Goal: Task Accomplishment & Management: Complete application form

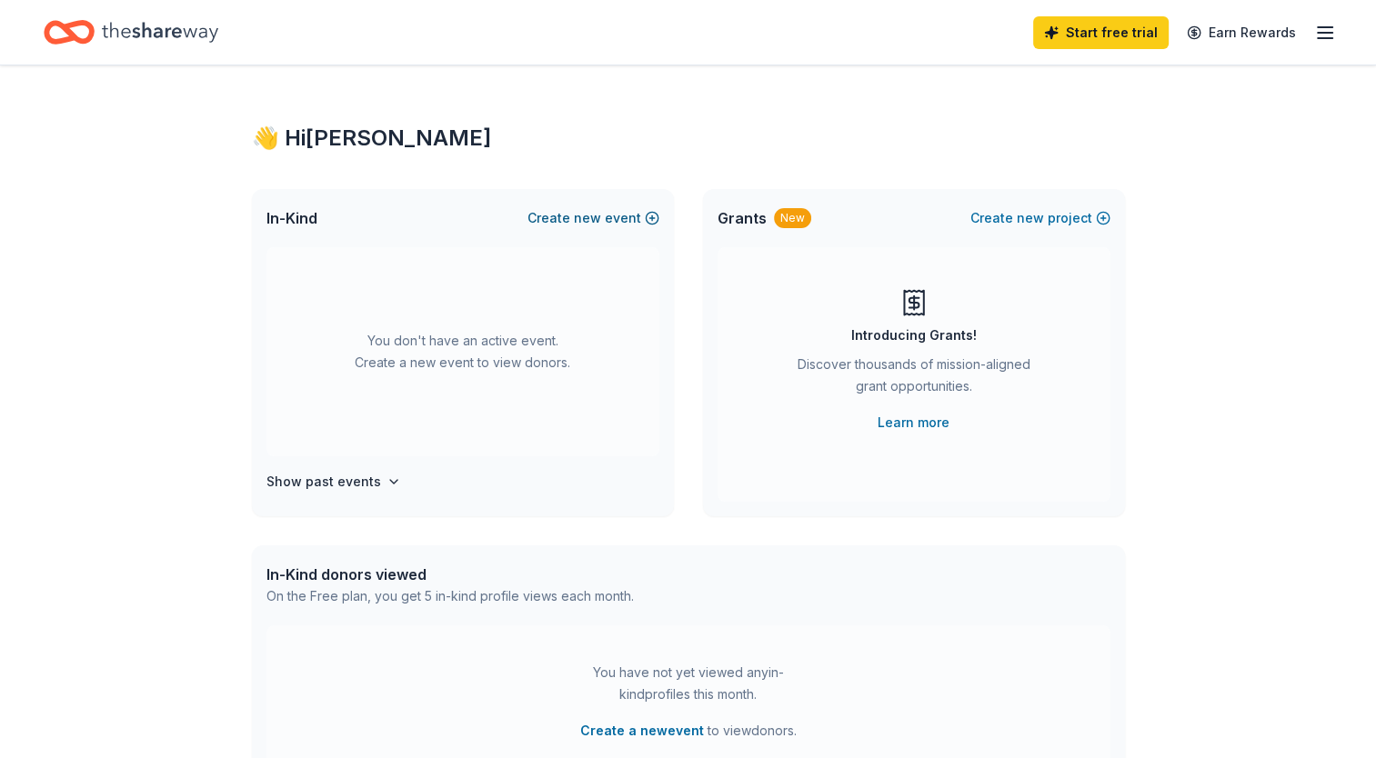
click at [621, 221] on button "Create new event" at bounding box center [593, 218] width 132 height 22
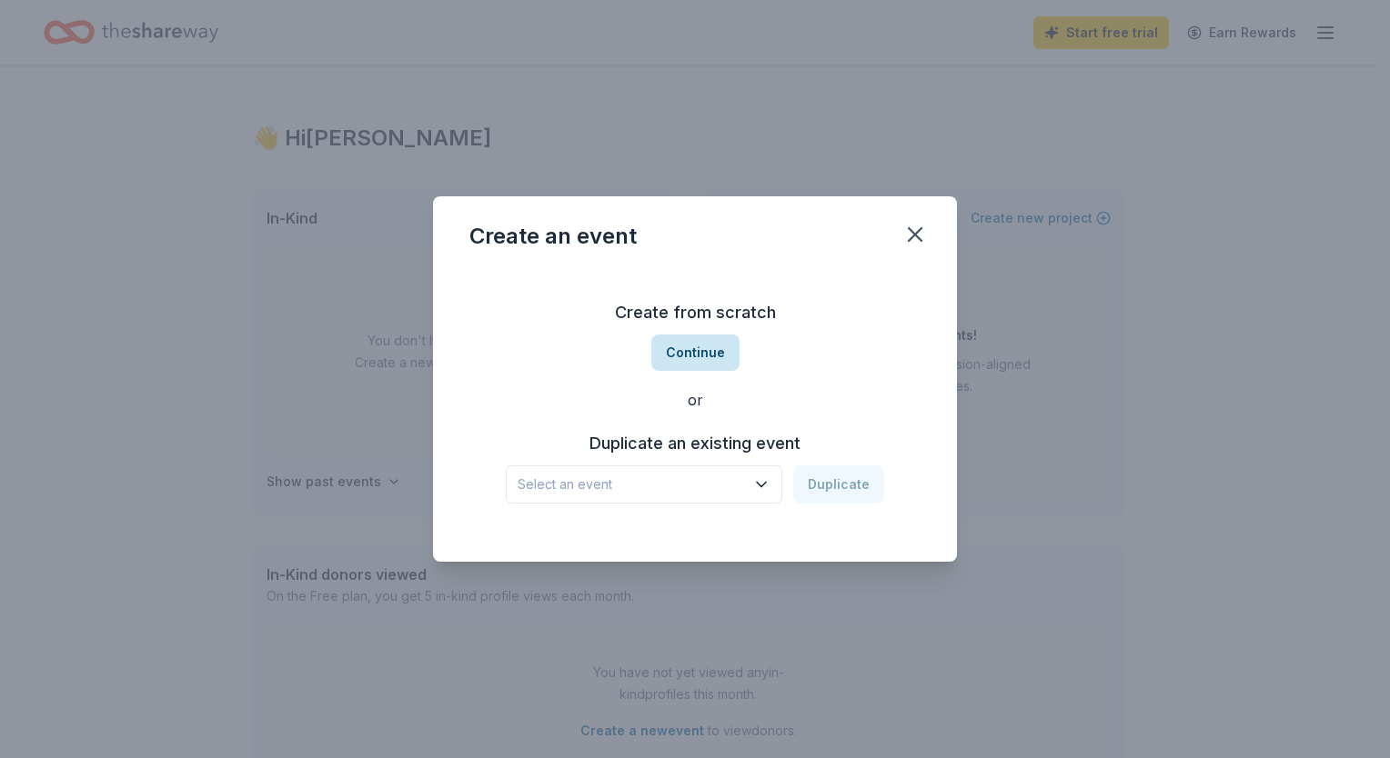
click at [709, 357] on button "Continue" at bounding box center [695, 353] width 88 height 36
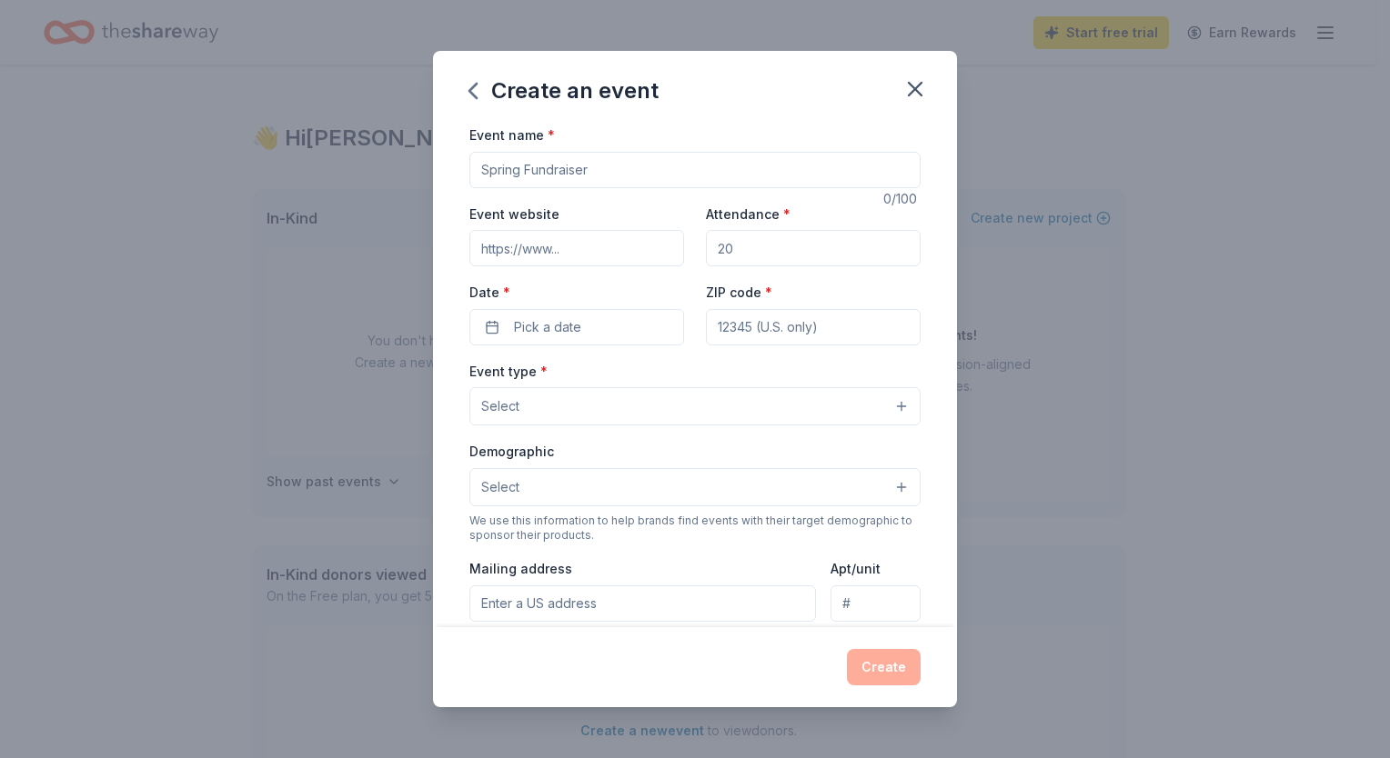
click at [550, 176] on input "Event name *" at bounding box center [694, 170] width 451 height 36
type input "Kahuna Concert for A cause"
click at [584, 249] on input "Event website" at bounding box center [576, 248] width 215 height 36
type input "KAHUNACARES.ORG"
type input "500"
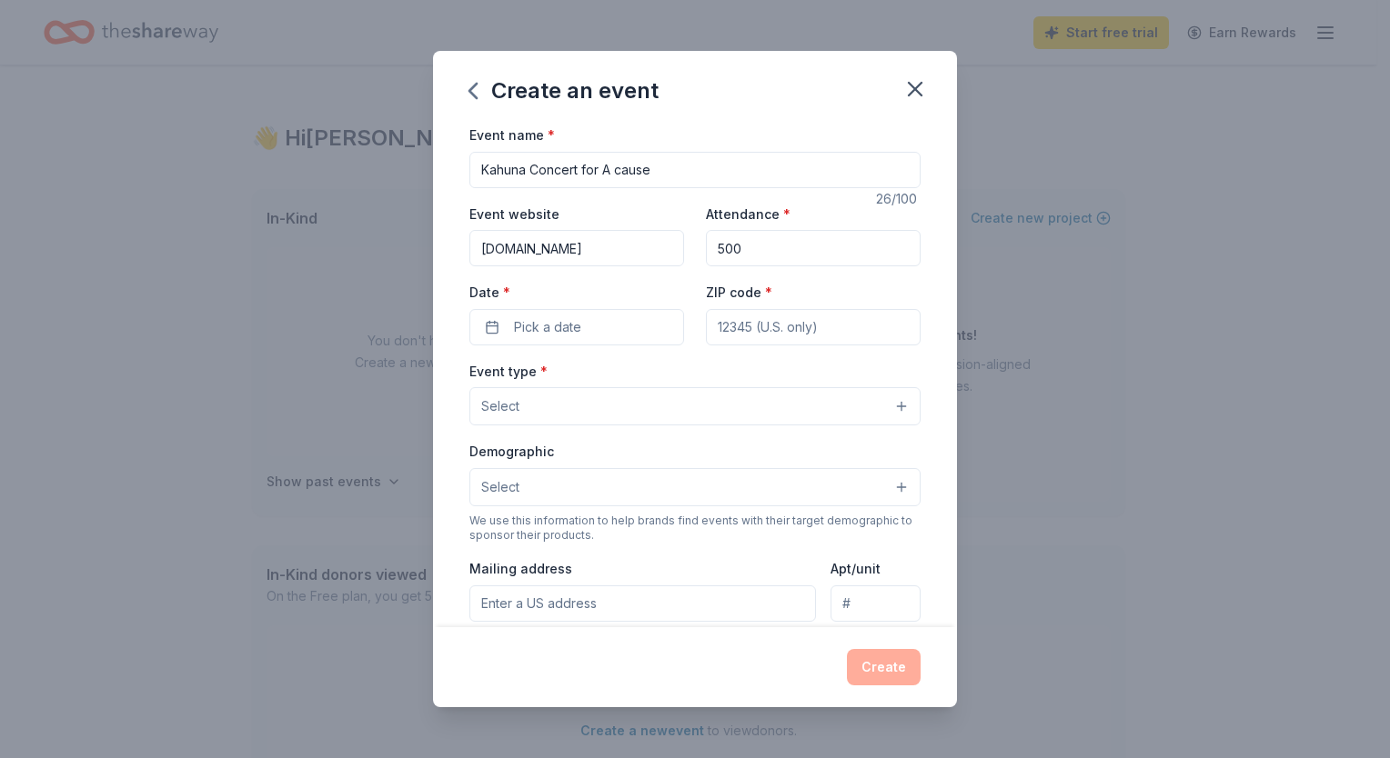
type input "216 AVENIDA ROSA #A"
click at [594, 332] on button "Pick a date" at bounding box center [576, 327] width 215 height 36
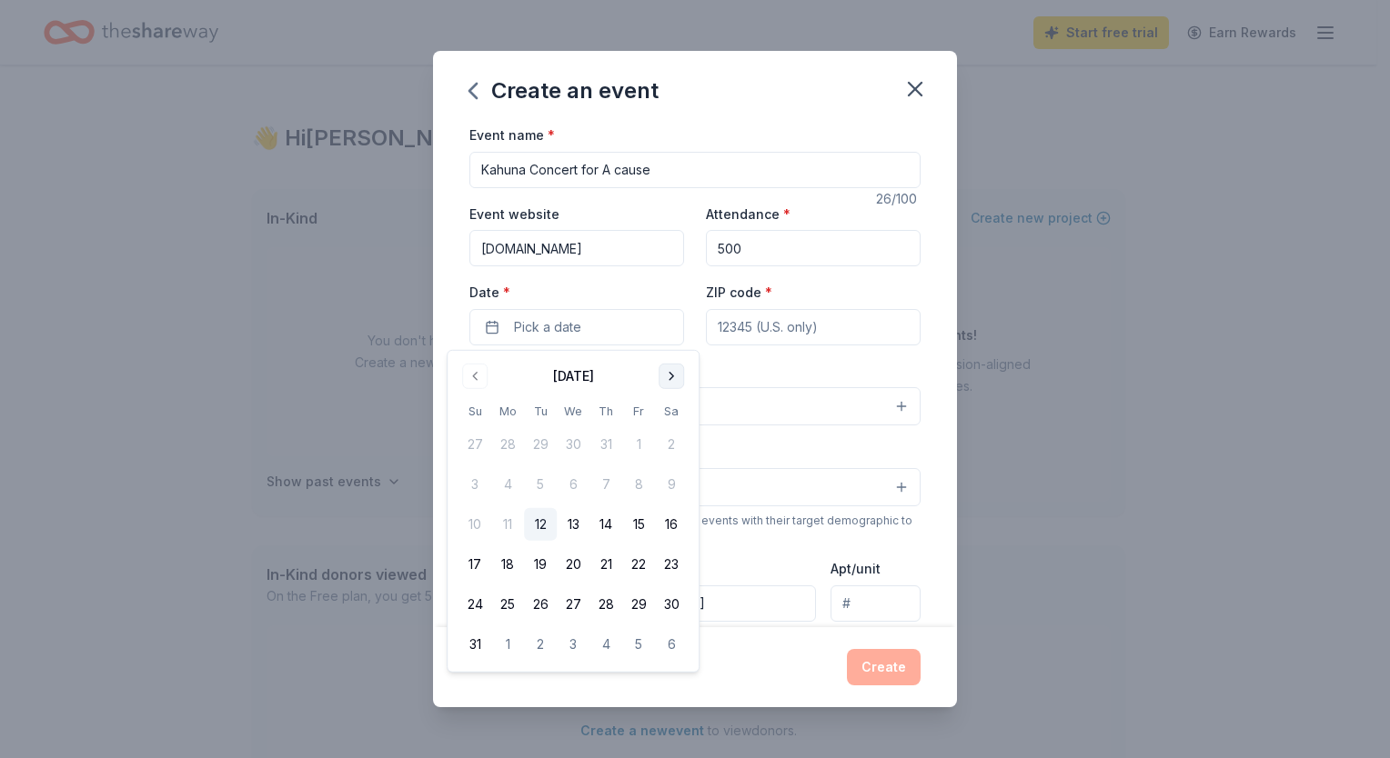
click at [672, 384] on button "Go to next month" at bounding box center [670, 376] width 25 height 25
click at [672, 487] on button "11" at bounding box center [671, 484] width 33 height 33
click at [822, 329] on input "ZIP code *" at bounding box center [813, 327] width 215 height 36
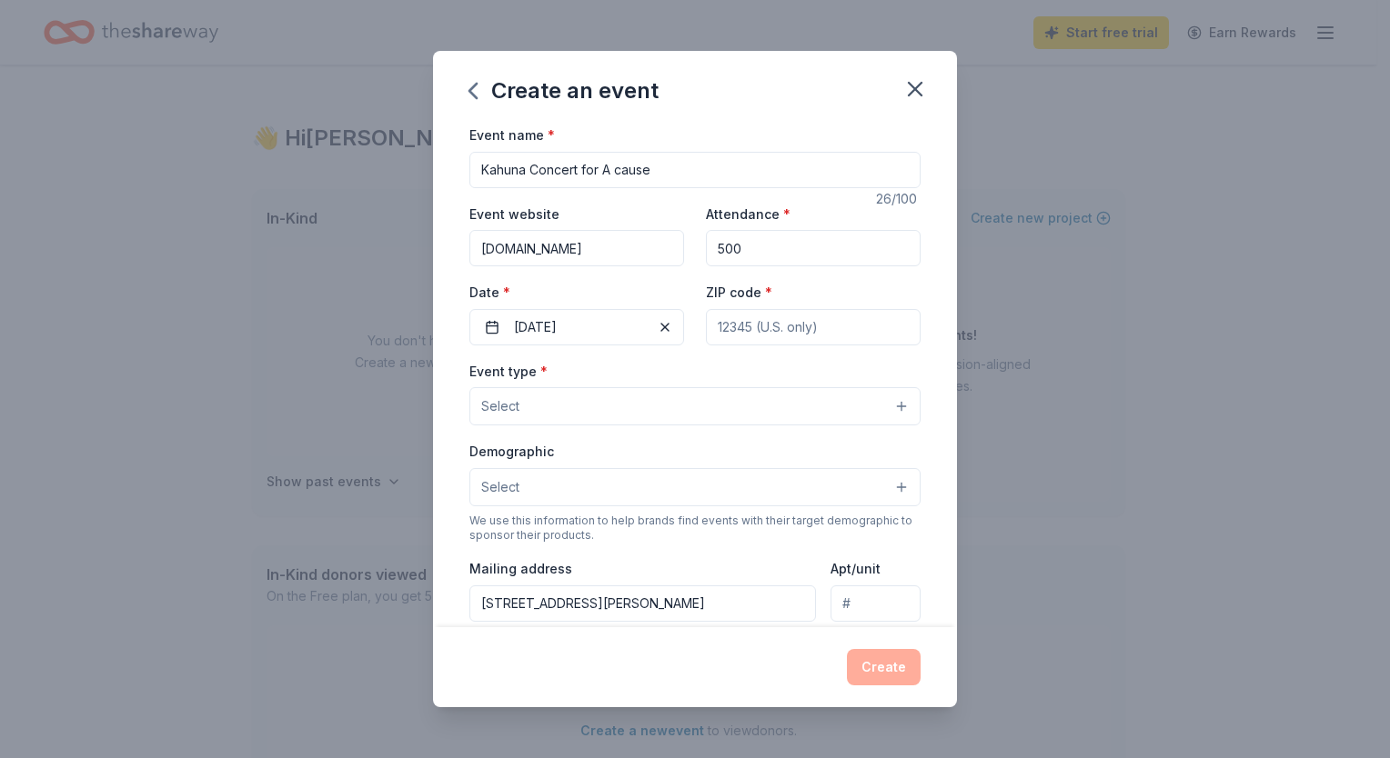
type input "92672"
type input "APT A"
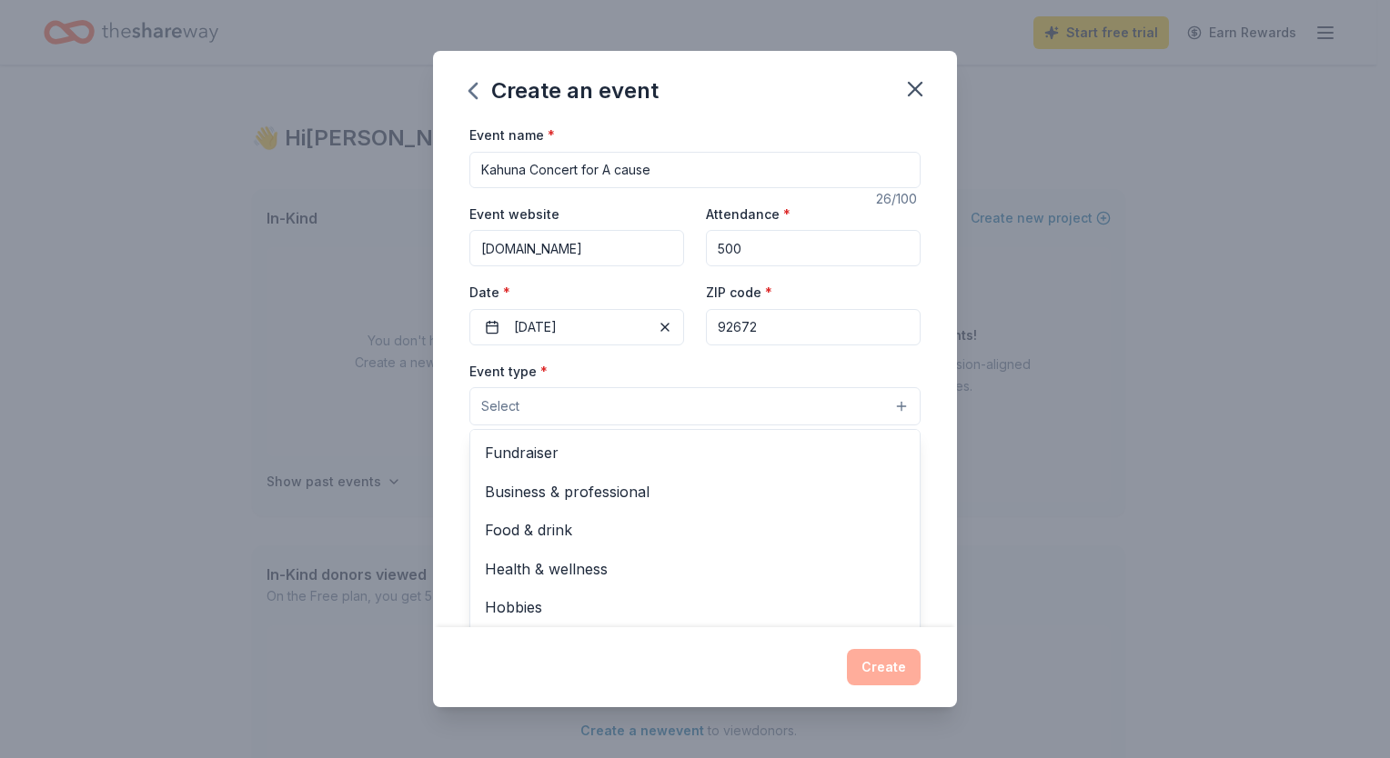
click at [868, 406] on button "Select" at bounding box center [694, 406] width 451 height 38
click at [815, 457] on span "Fundraiser" at bounding box center [695, 453] width 420 height 24
click at [1073, 522] on div "Create an event Event name * Kahuna Concert for A cause 26 /100 Event website K…" at bounding box center [695, 379] width 1390 height 758
click at [893, 491] on button "Select" at bounding box center [694, 489] width 451 height 38
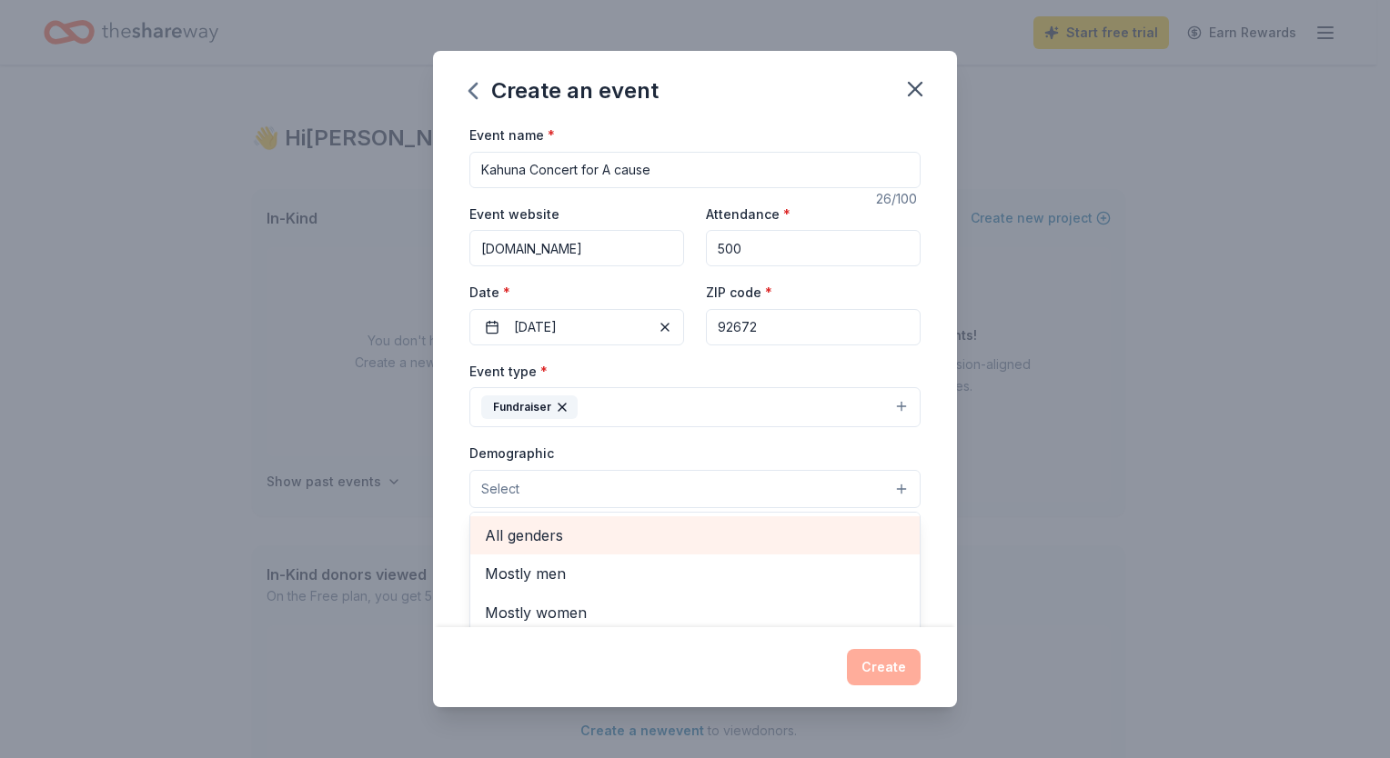
click at [847, 536] on span "All genders" at bounding box center [695, 536] width 420 height 24
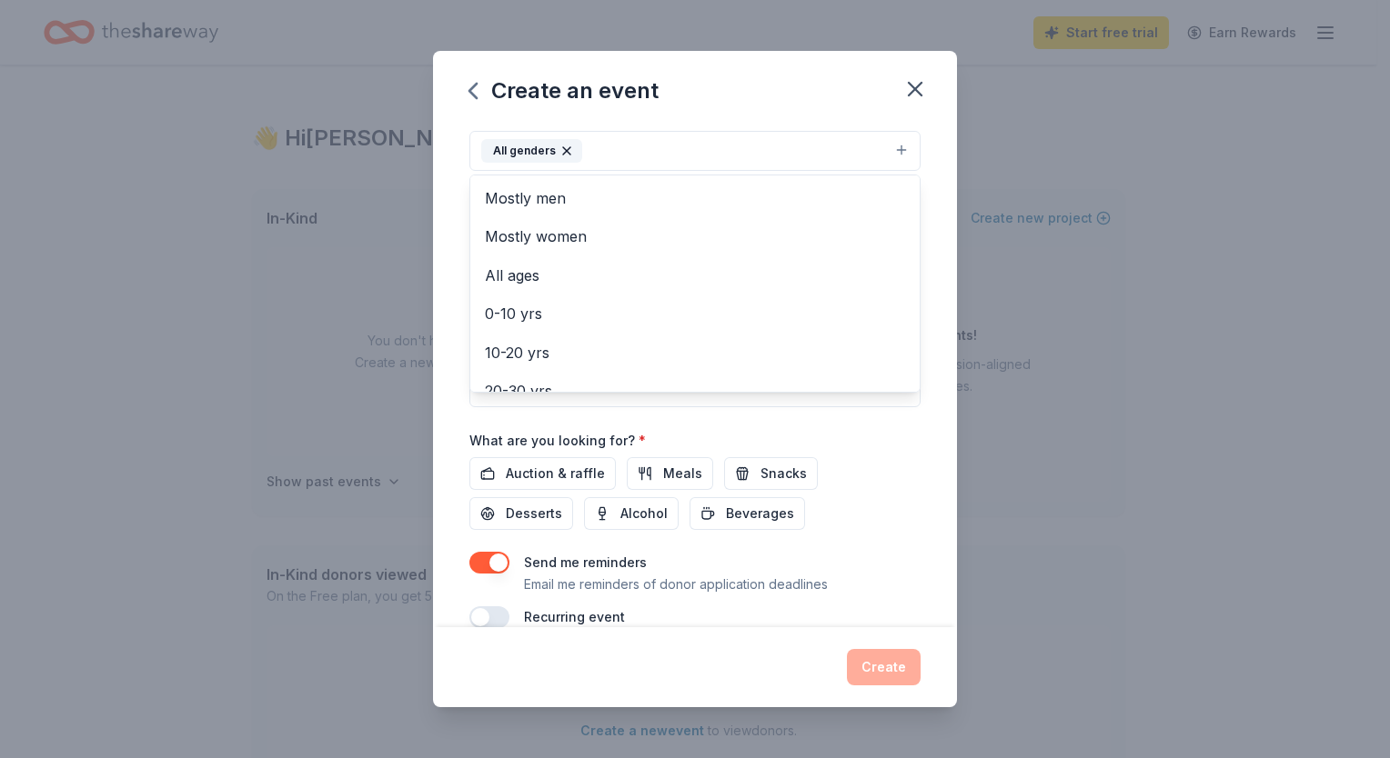
scroll to position [367, 0]
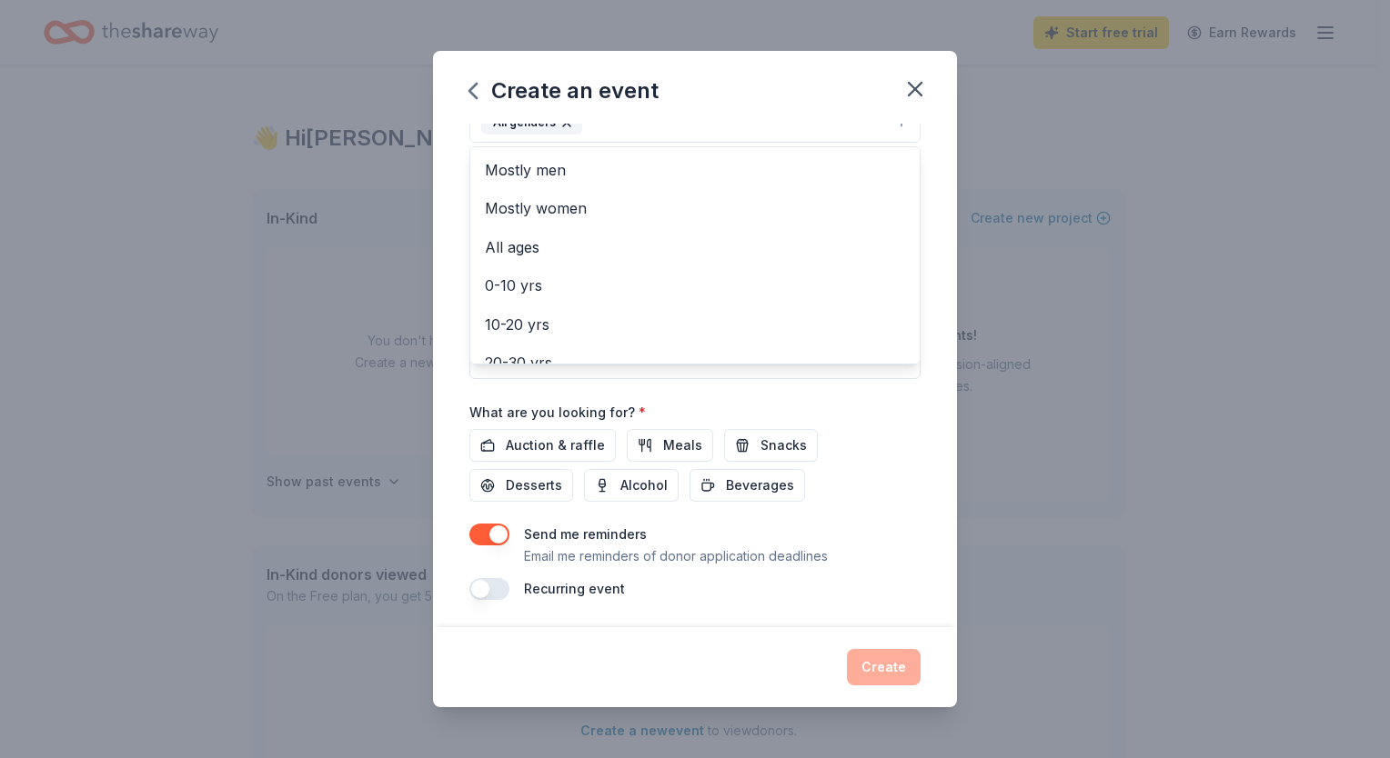
click at [549, 447] on div "Event name * Kahuna Concert for A cause 26 /100 Event website KAHUNACARES.ORG A…" at bounding box center [694, 178] width 451 height 844
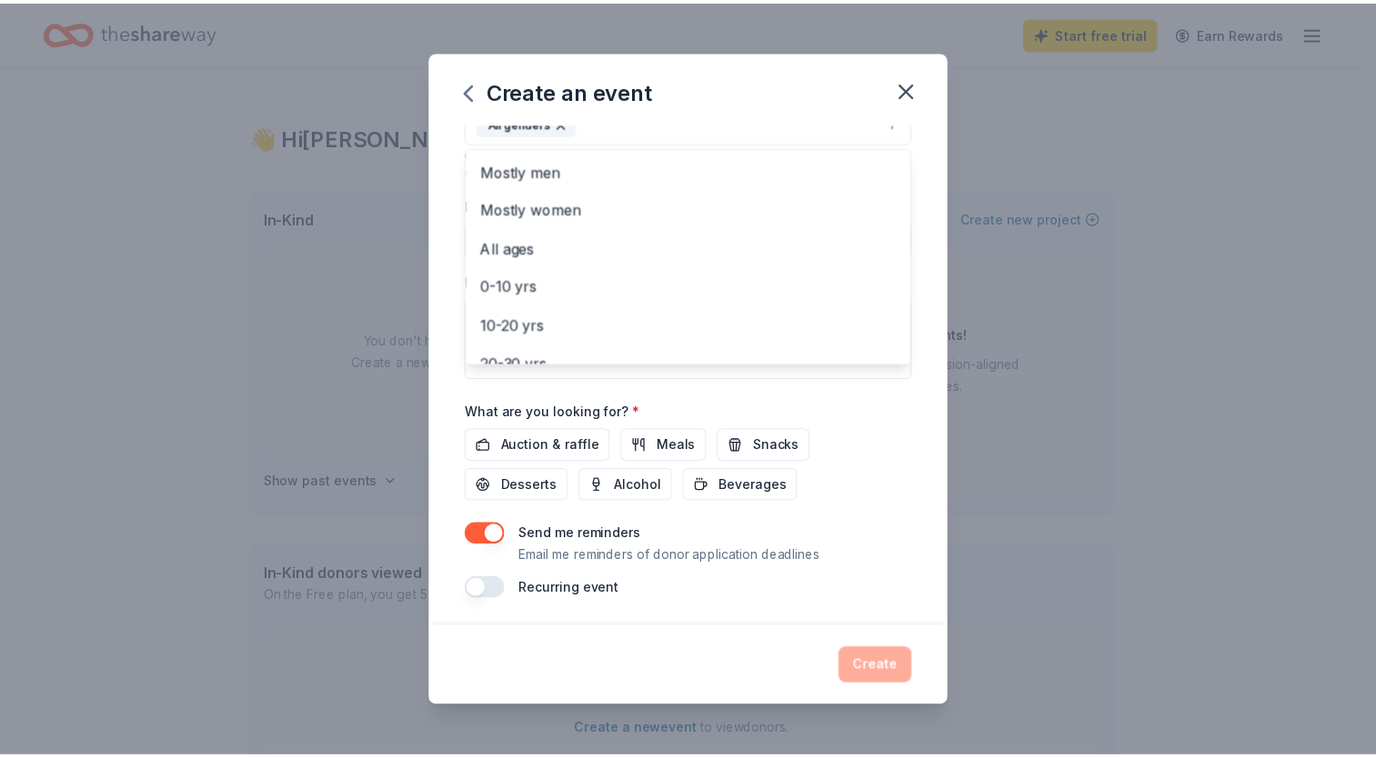
scroll to position [346, 0]
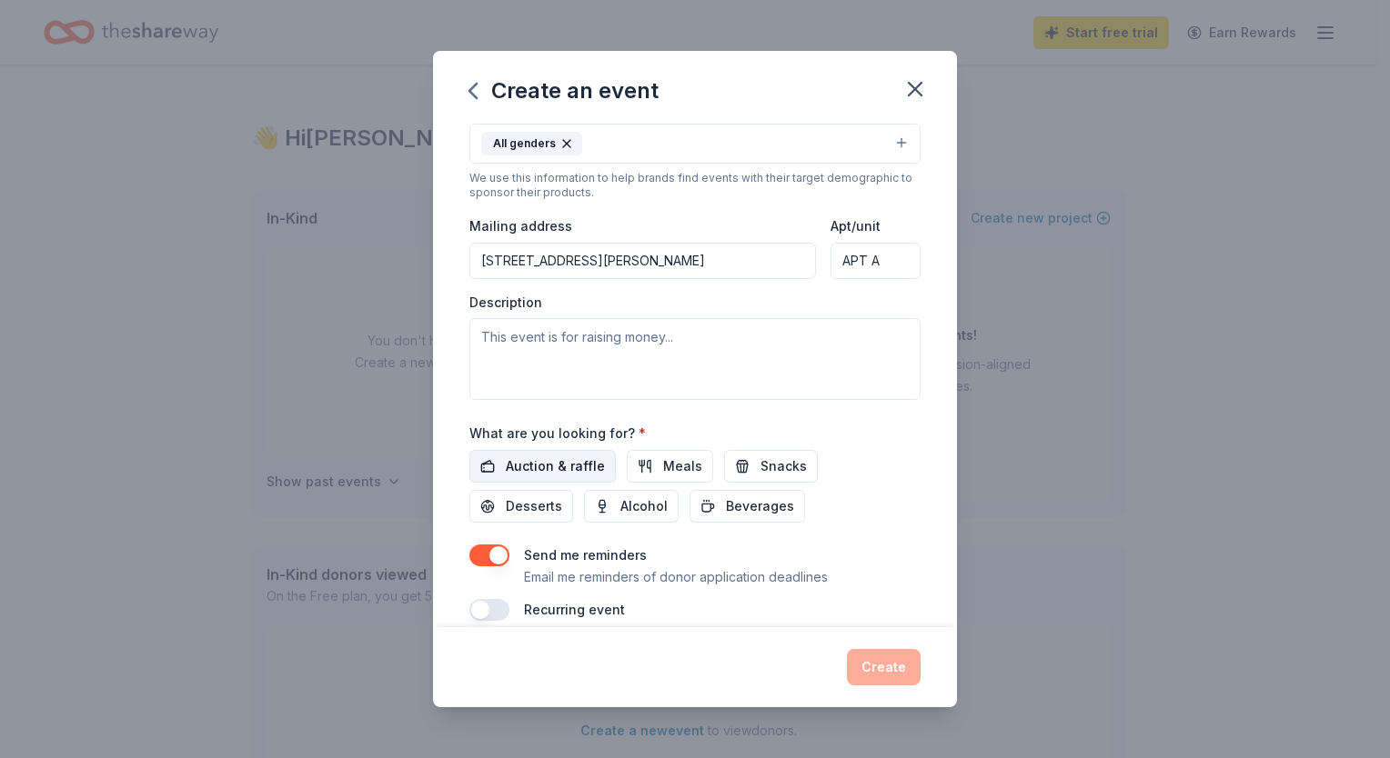
click at [548, 460] on span "Auction & raffle" at bounding box center [555, 467] width 99 height 22
click at [889, 669] on button "Create" at bounding box center [884, 667] width 74 height 36
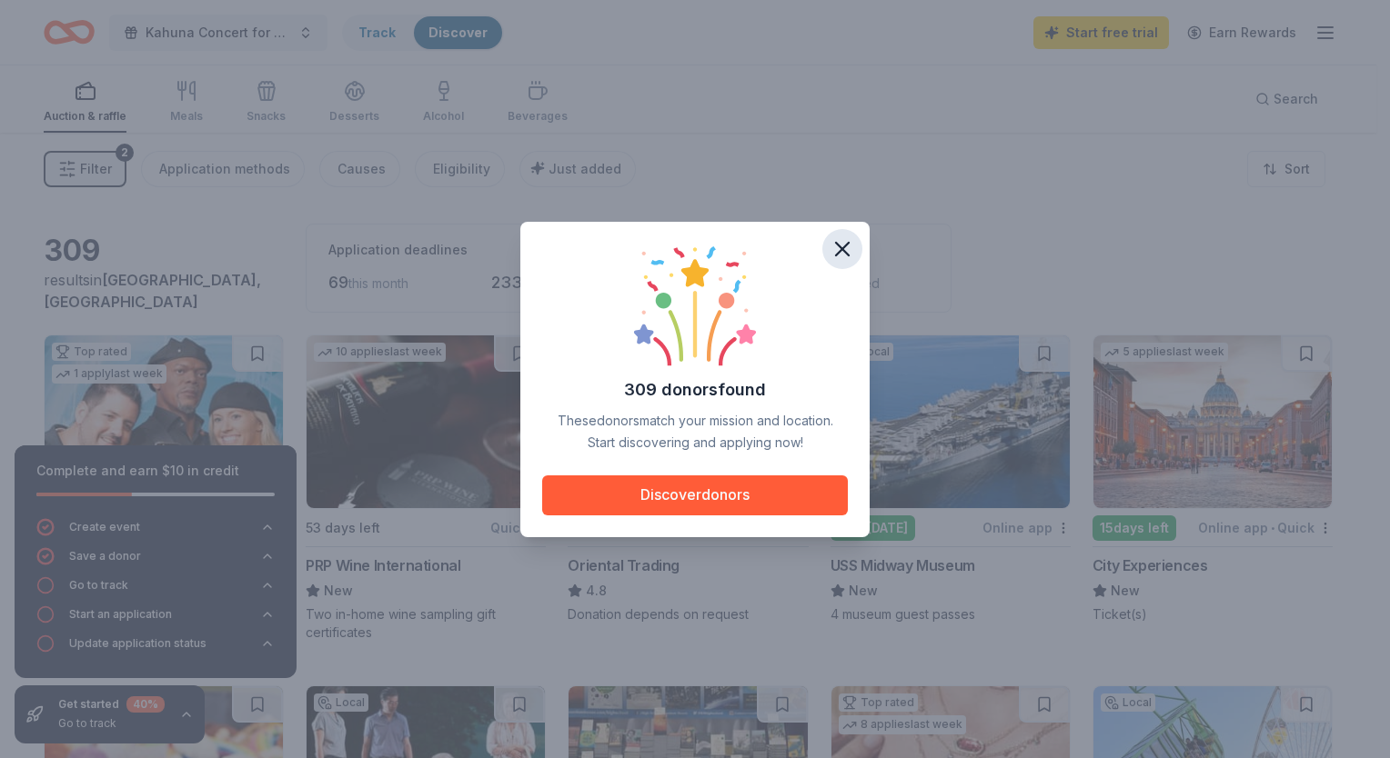
click at [846, 246] on icon "button" at bounding box center [842, 249] width 13 height 13
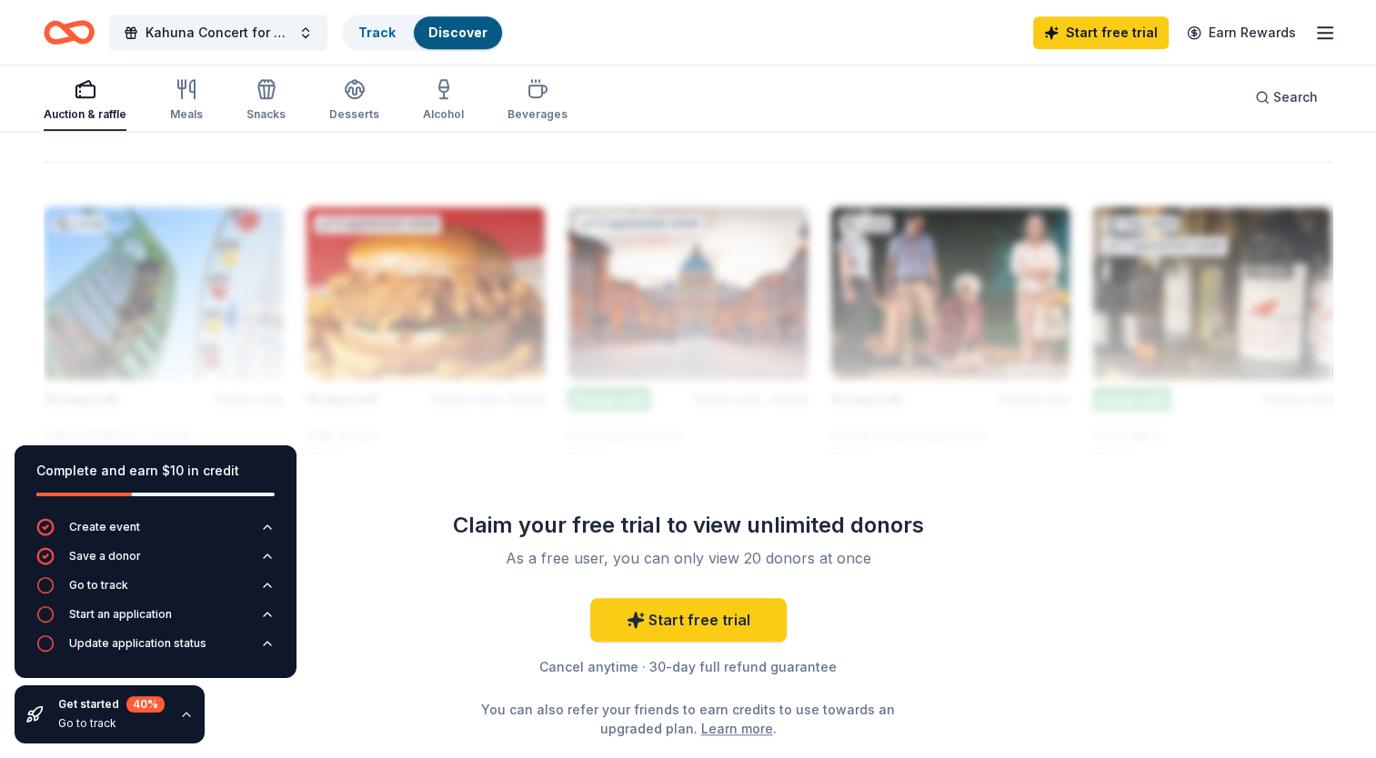
scroll to position [1613, 0]
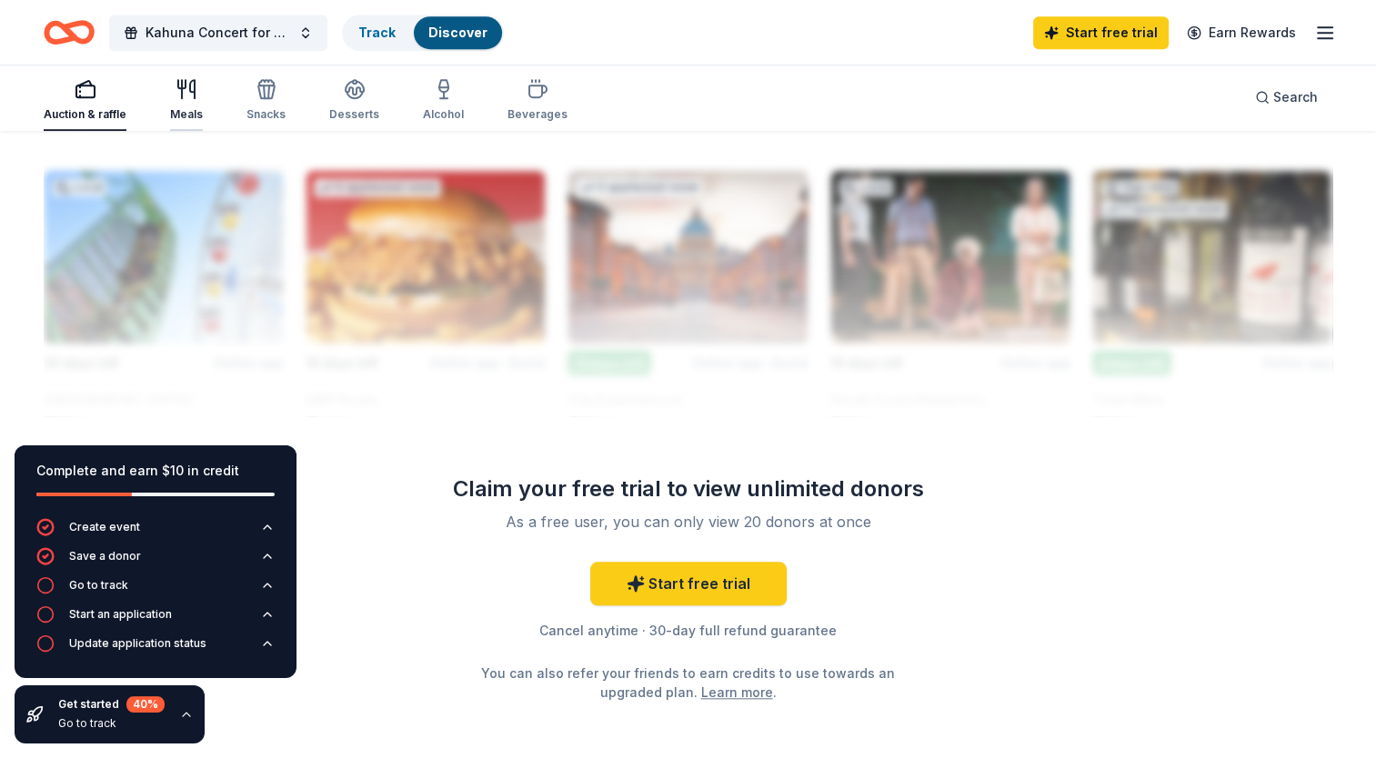
click at [183, 97] on icon "button" at bounding box center [187, 89] width 22 height 22
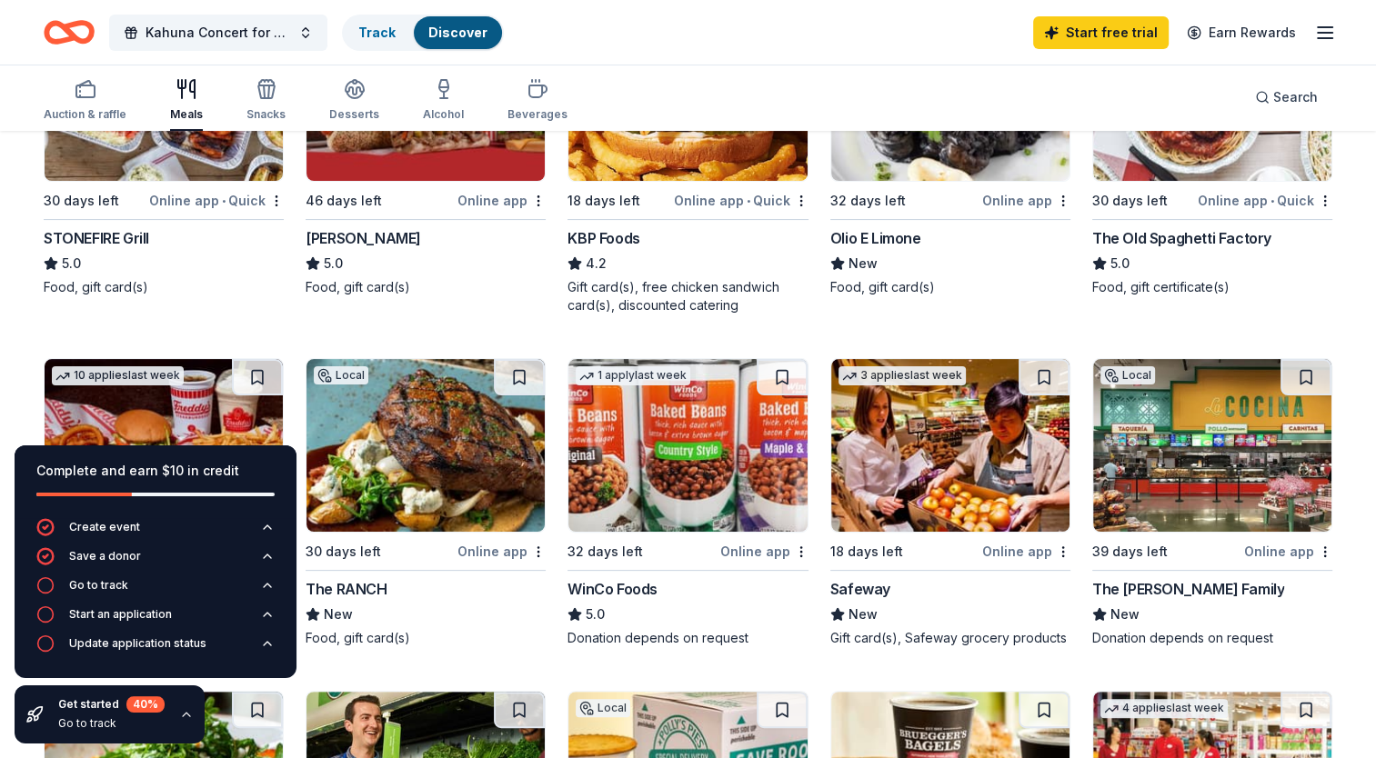
scroll to position [400, 0]
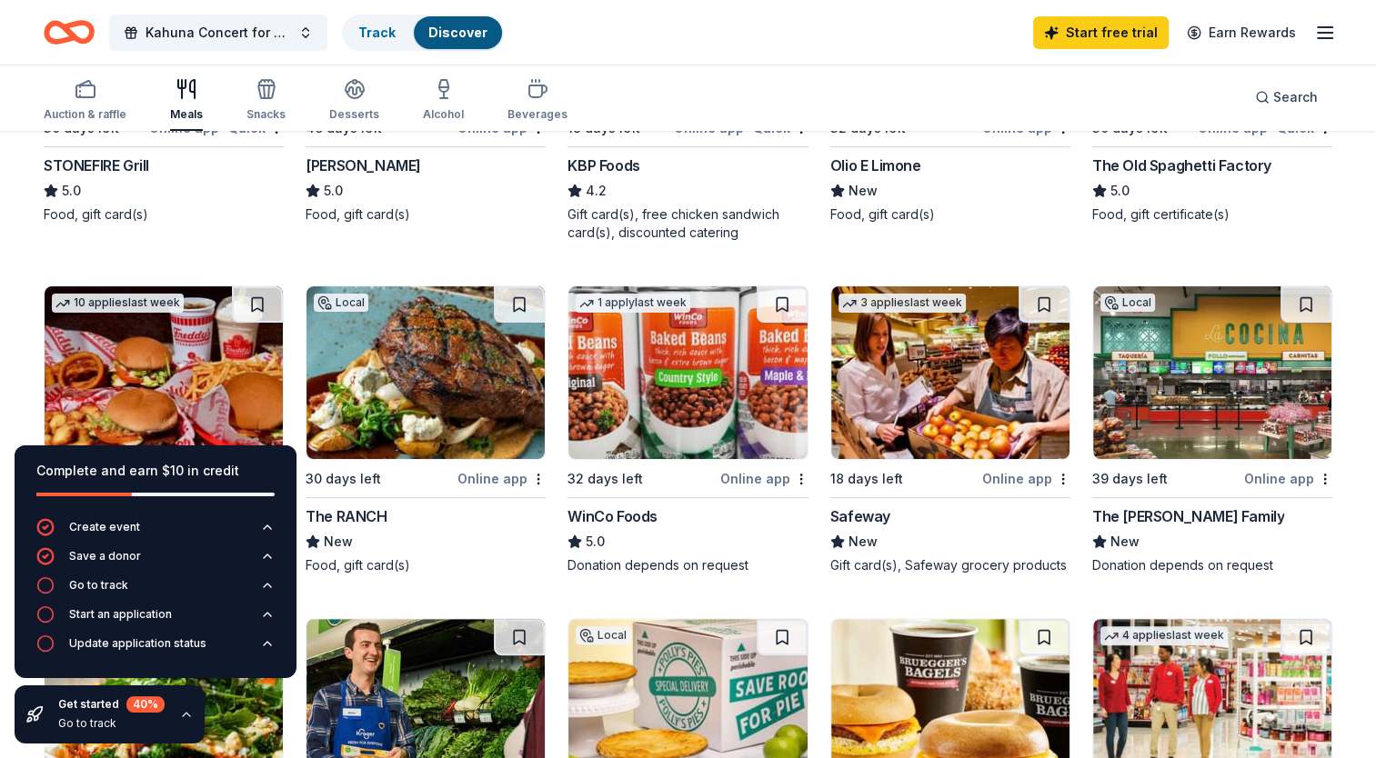
click at [1144, 510] on div "The Gonzalez Family" at bounding box center [1188, 517] width 192 height 22
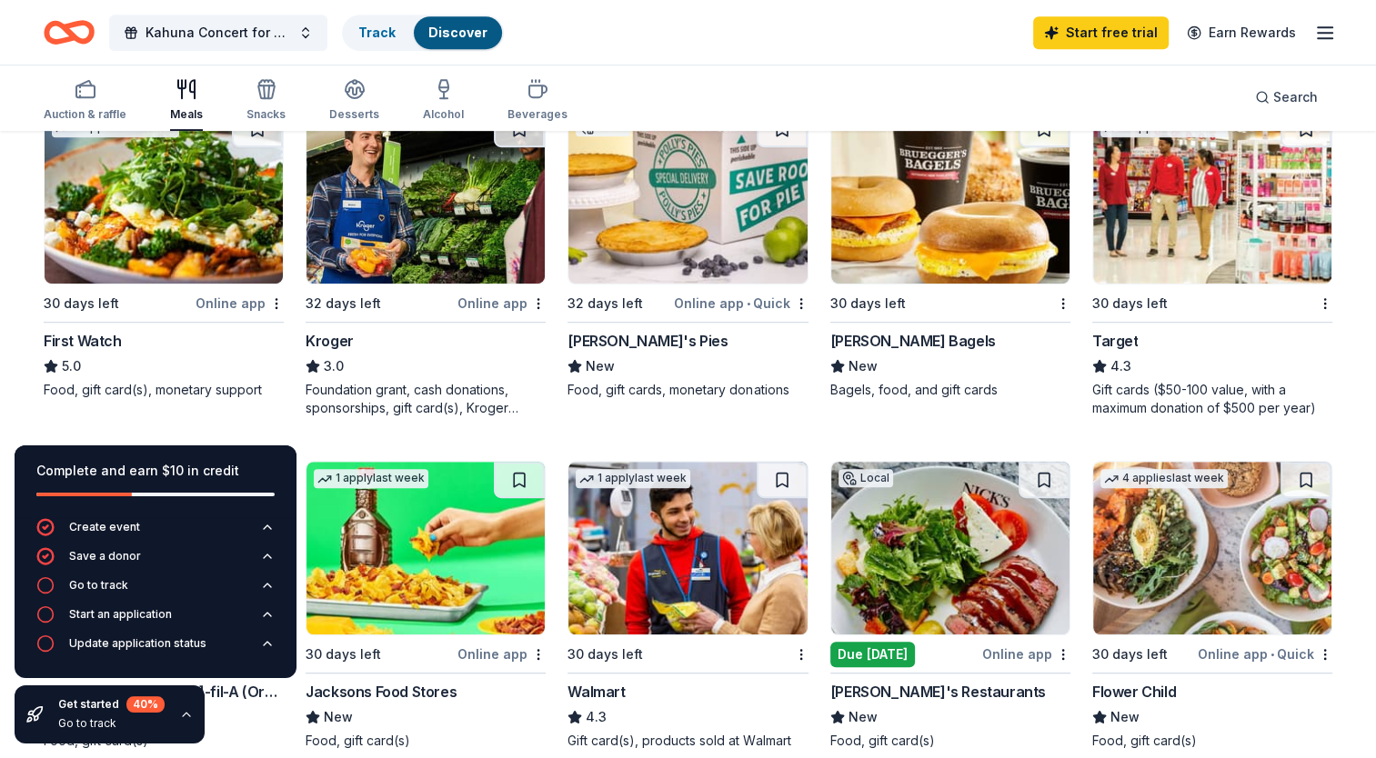
scroll to position [920, 0]
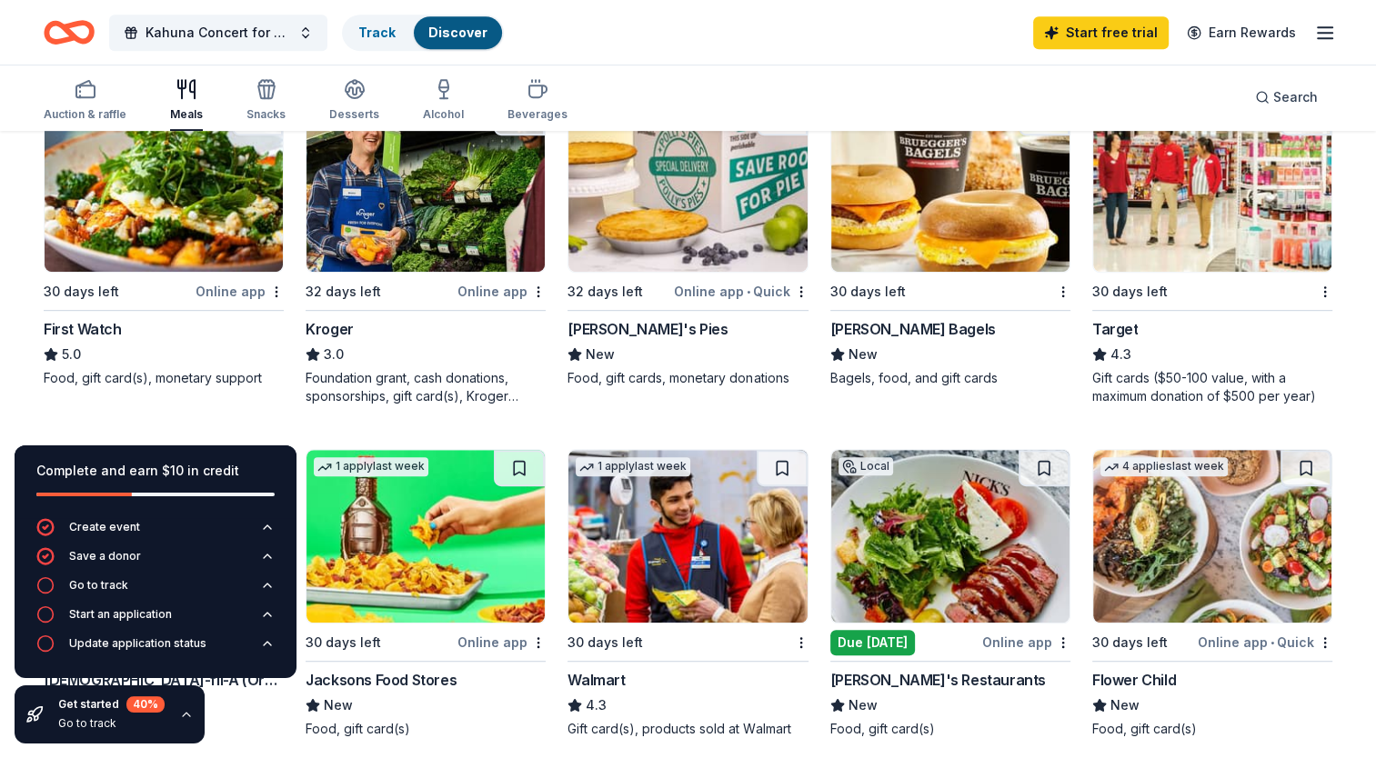
click at [444, 206] on img at bounding box center [425, 185] width 238 height 173
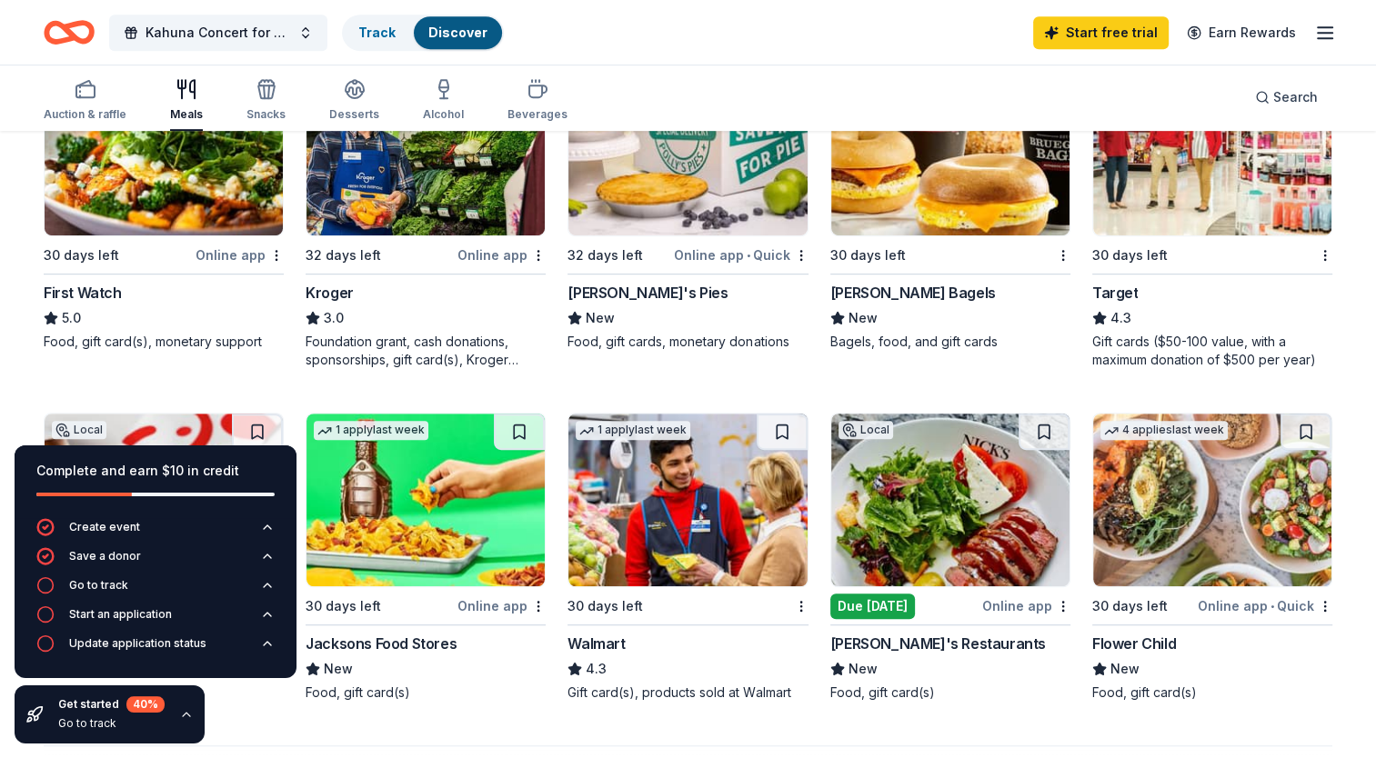
scroll to position [993, 0]
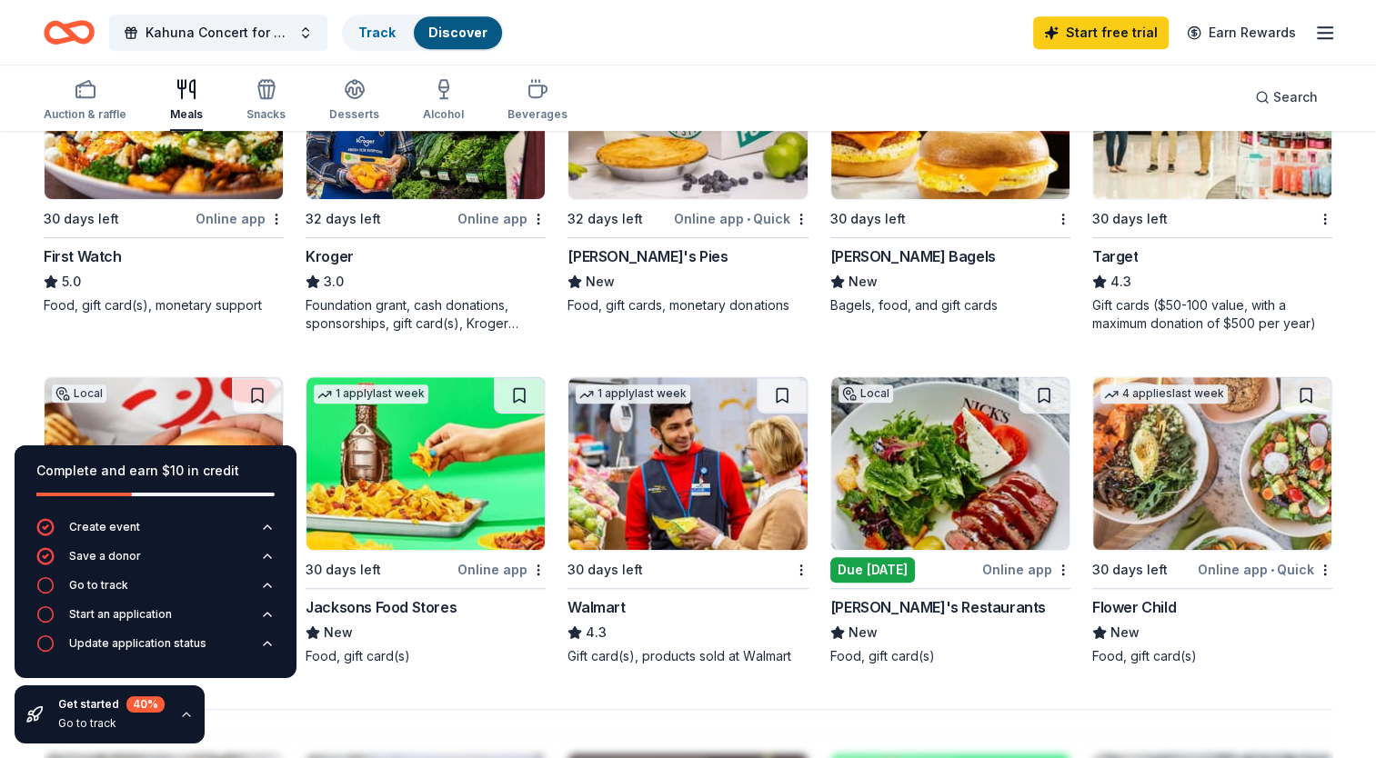
click at [933, 450] on img at bounding box center [950, 463] width 238 height 173
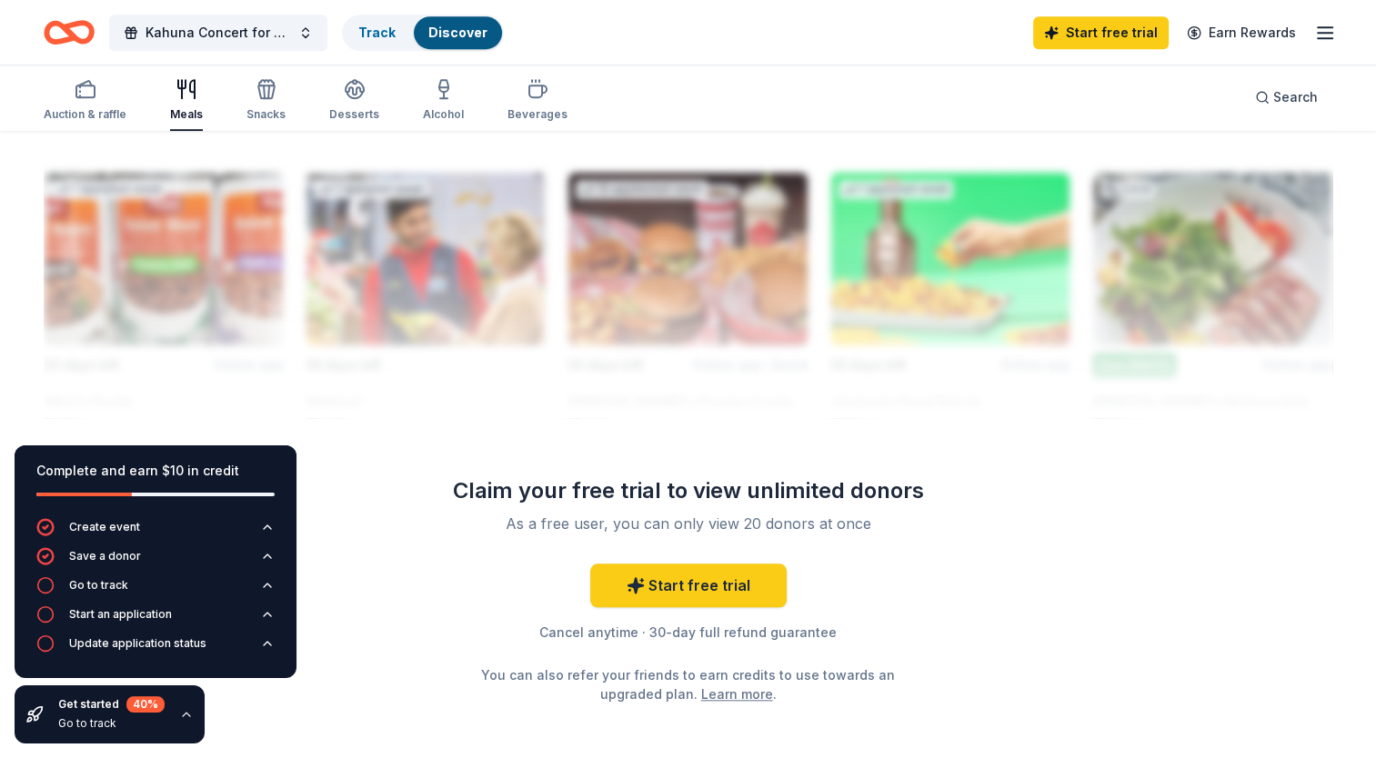
scroll to position [1611, 0]
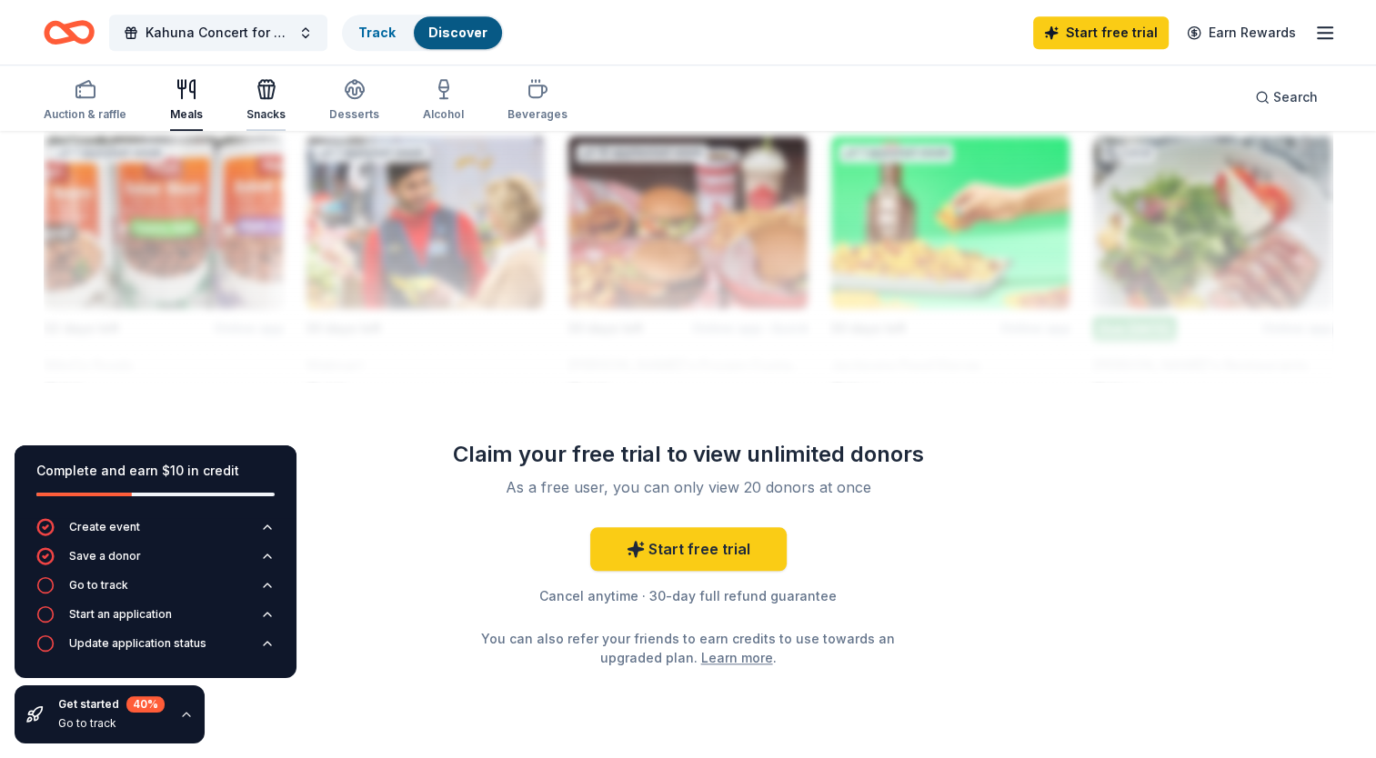
click at [268, 96] on icon "button" at bounding box center [268, 91] width 1 height 13
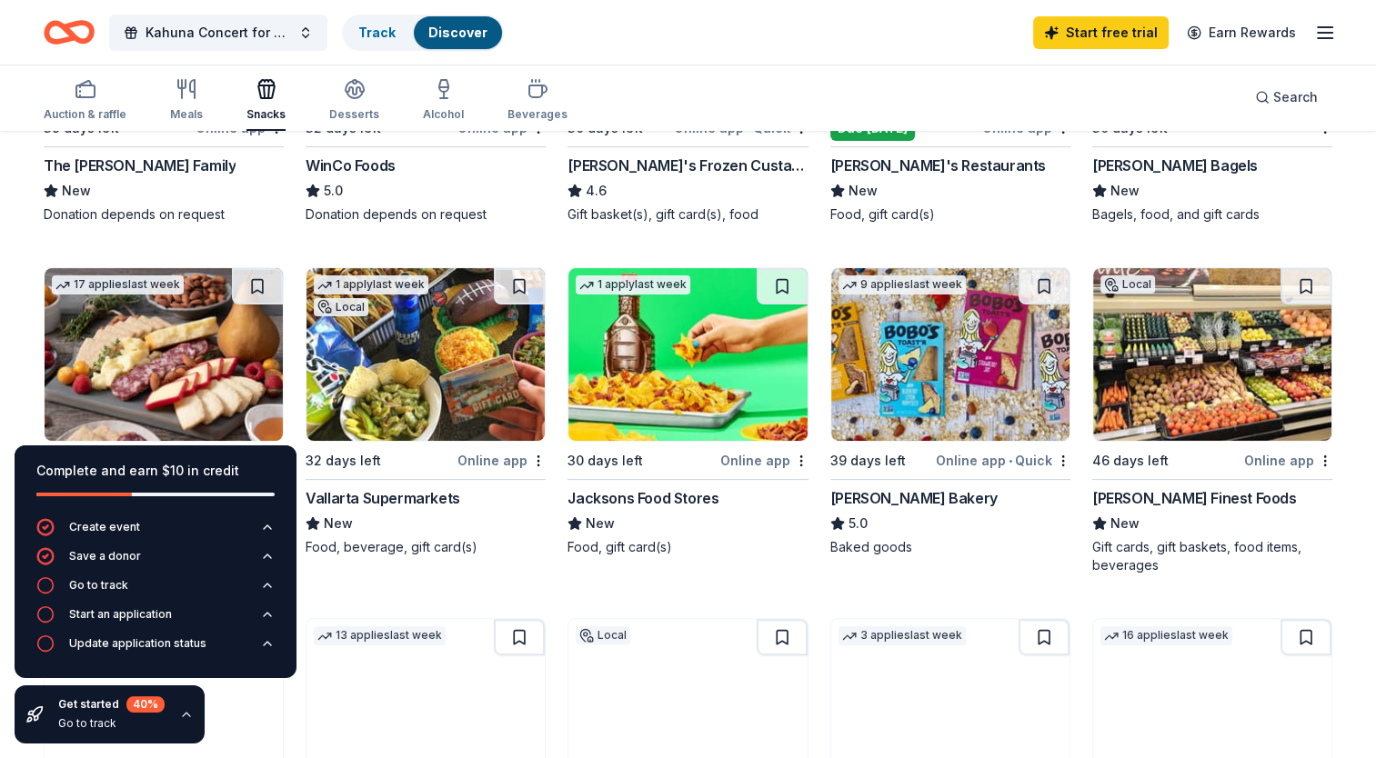
scroll to position [570, 0]
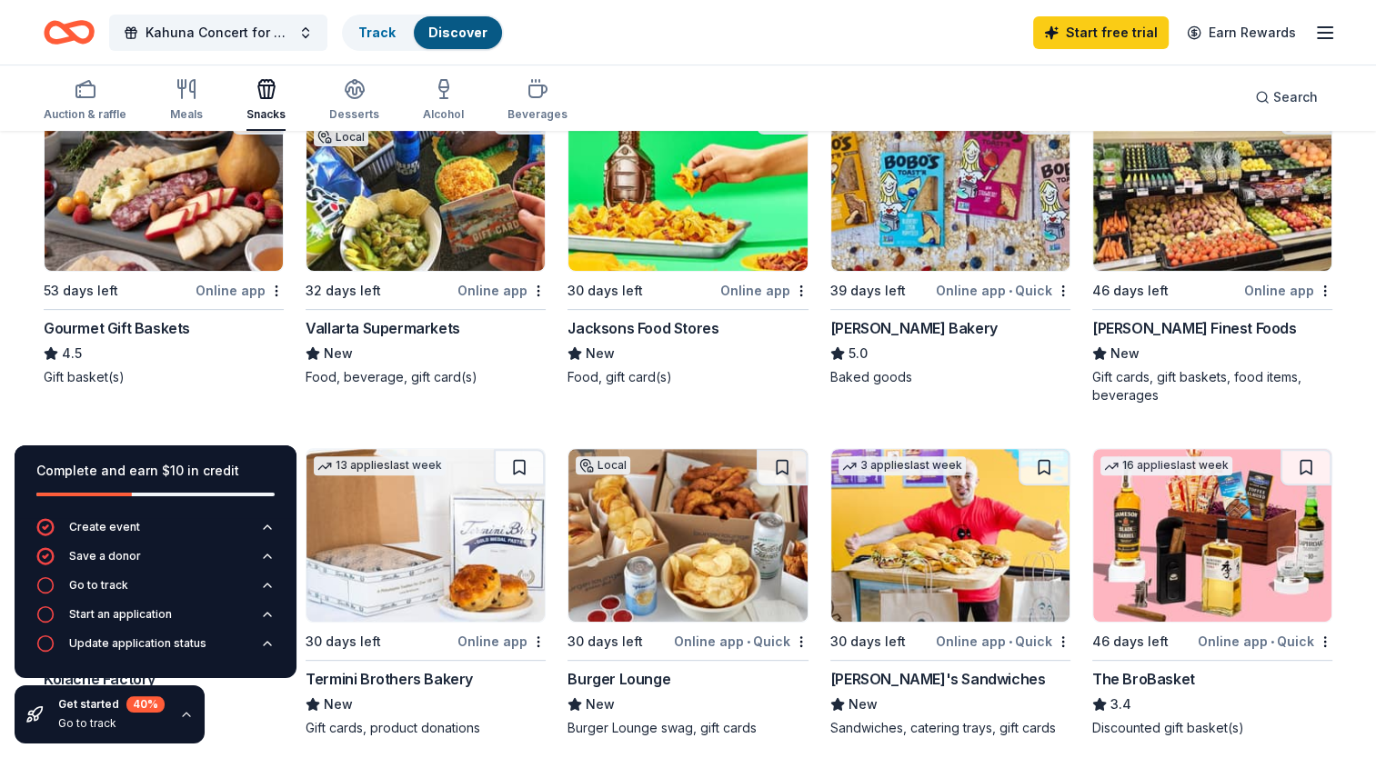
click at [912, 213] on img at bounding box center [950, 184] width 238 height 173
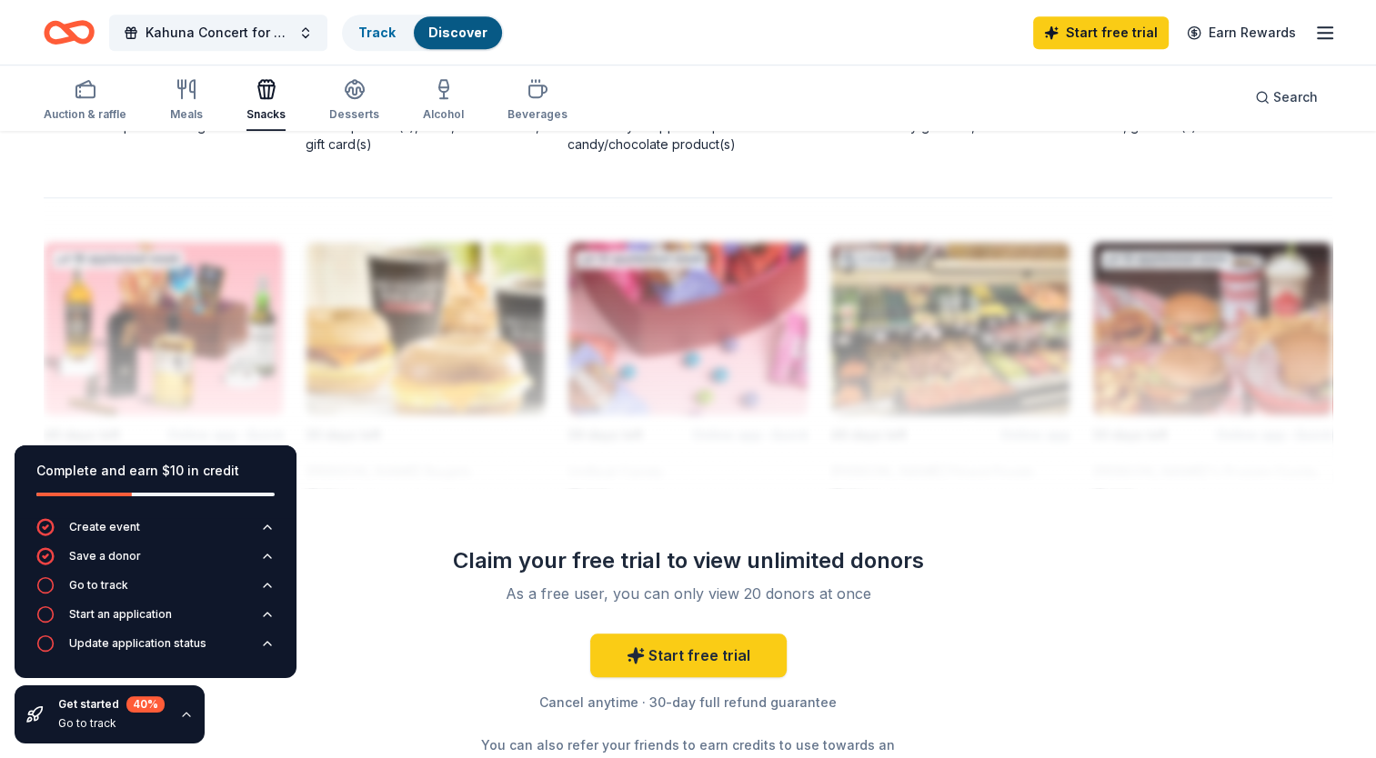
scroll to position [1529, 0]
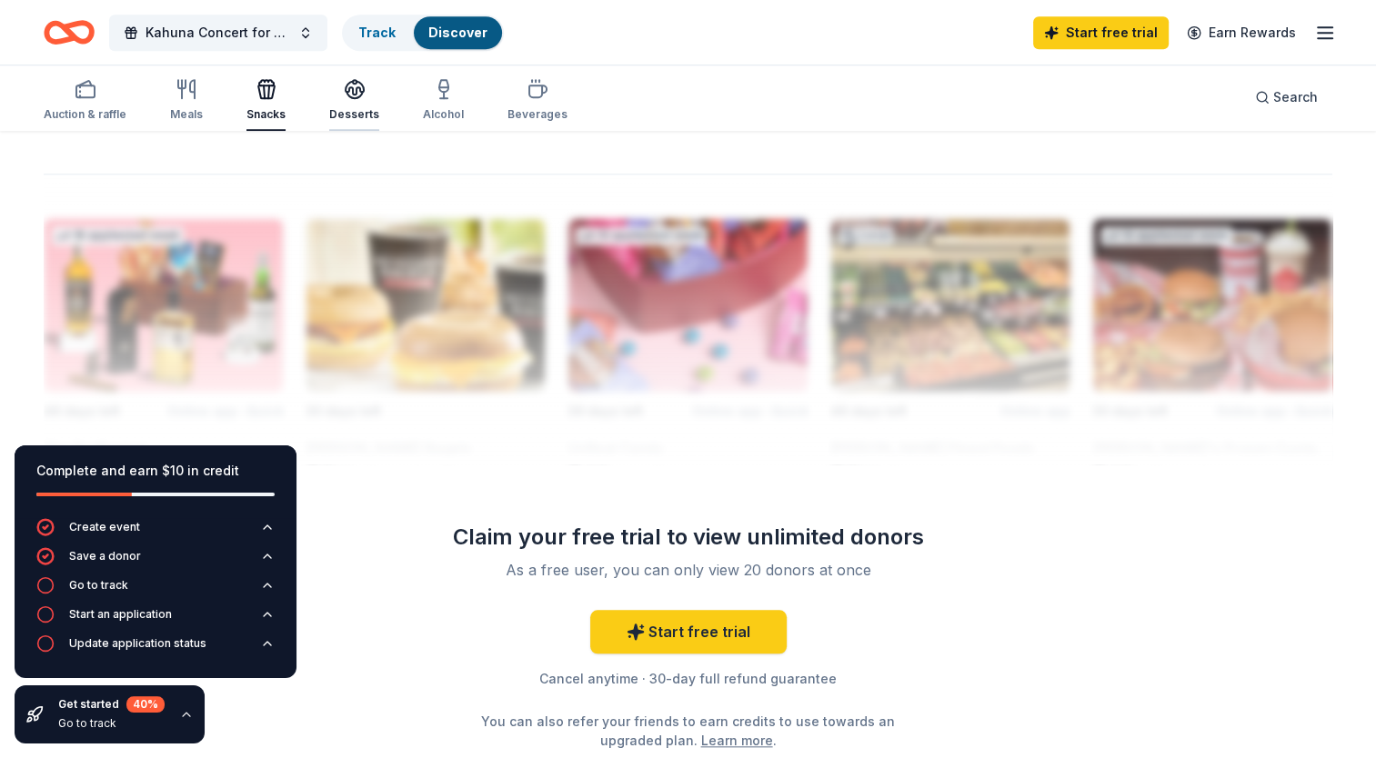
click at [349, 100] on div "Desserts" at bounding box center [354, 100] width 50 height 44
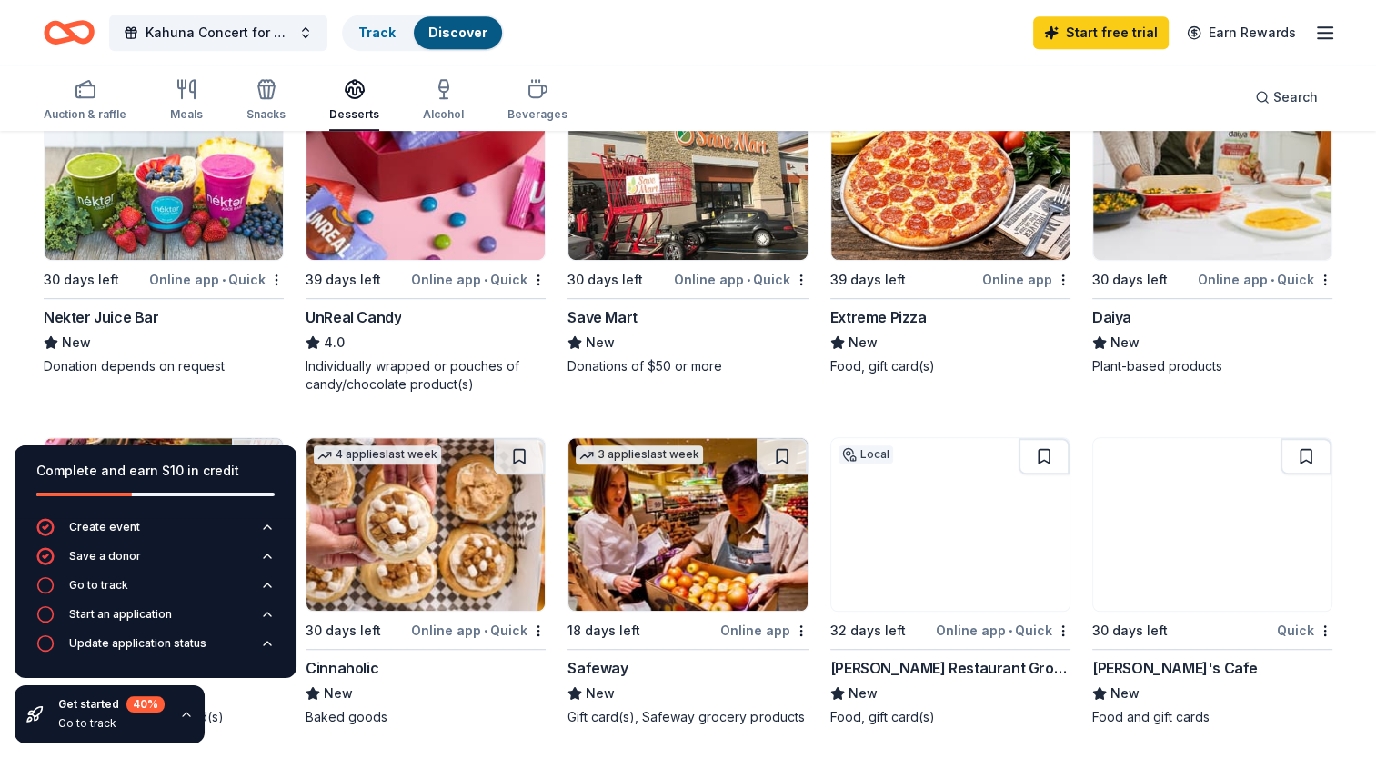
scroll to position [946, 0]
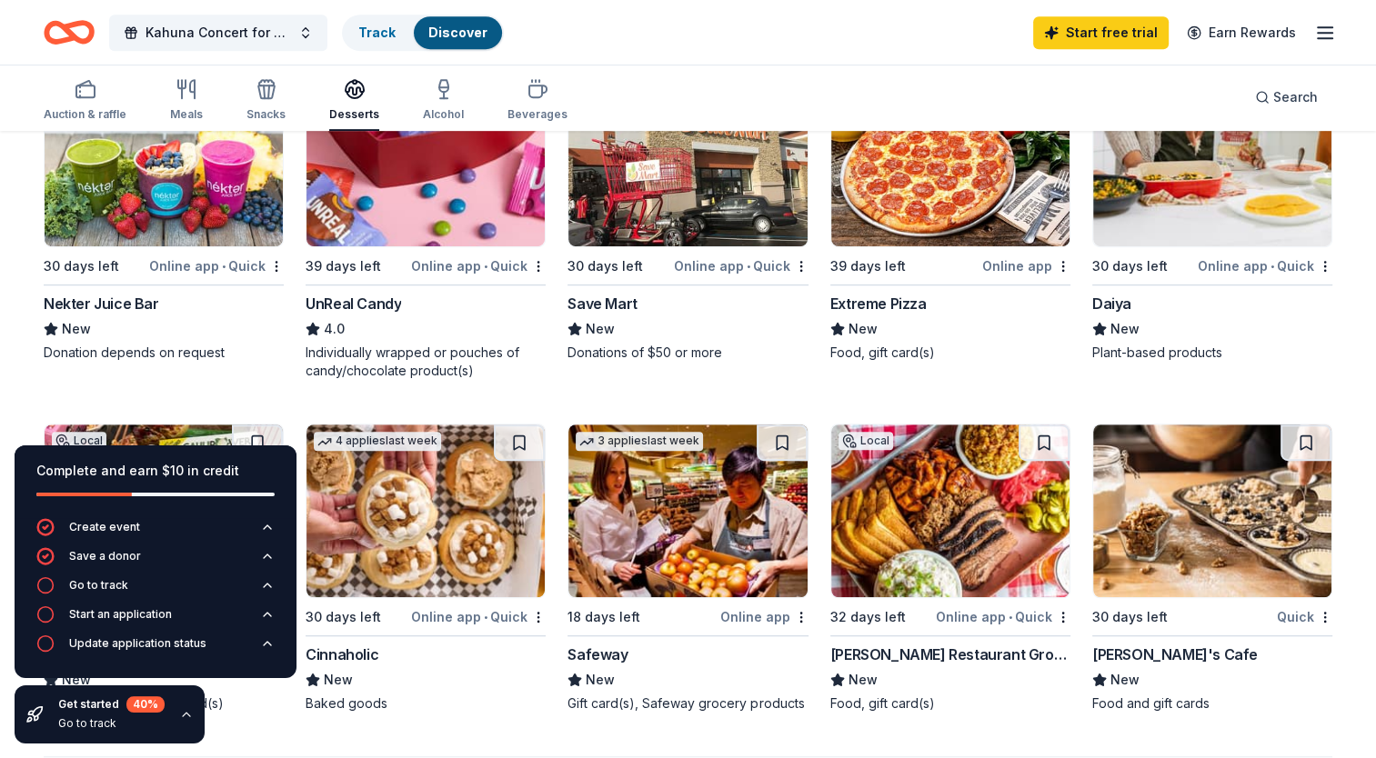
click at [149, 174] on img at bounding box center [164, 160] width 238 height 173
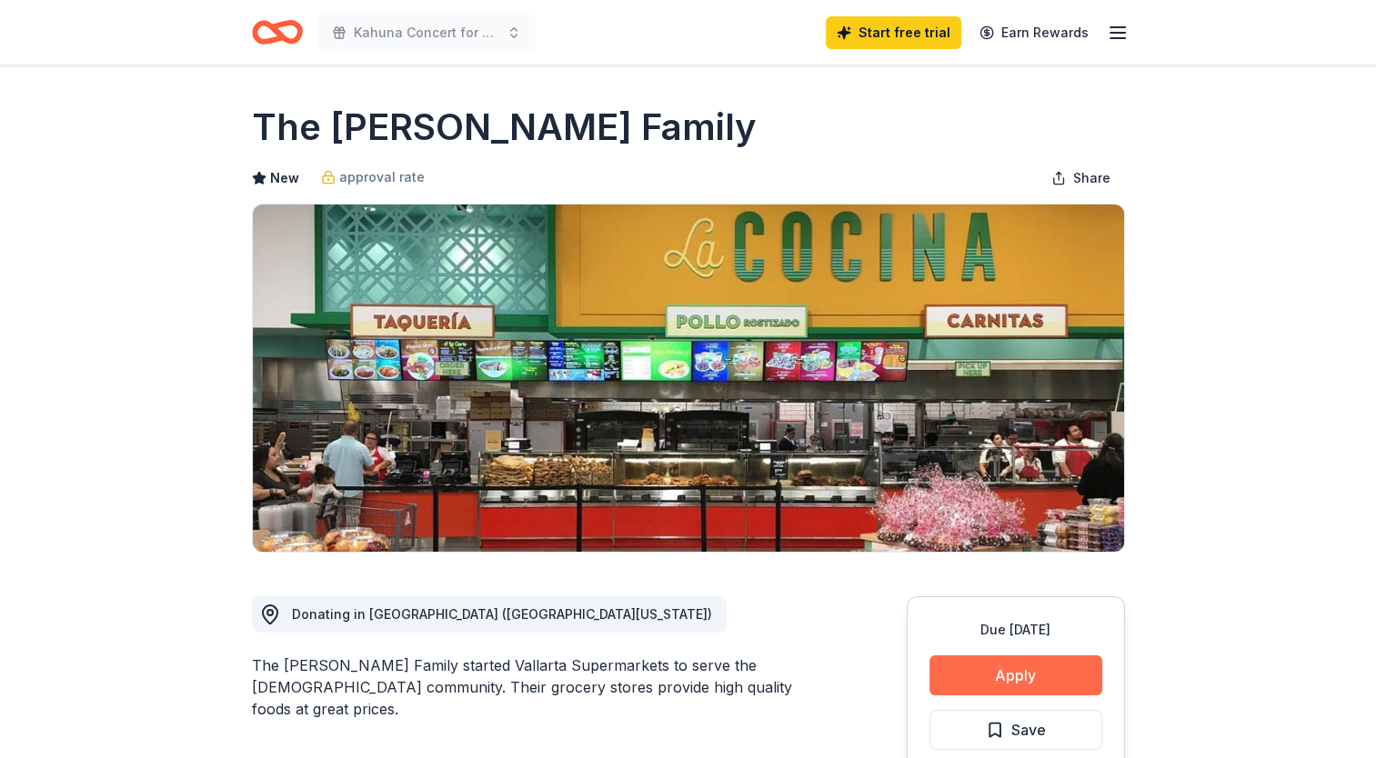
click at [1020, 680] on button "Apply" at bounding box center [1015, 676] width 173 height 40
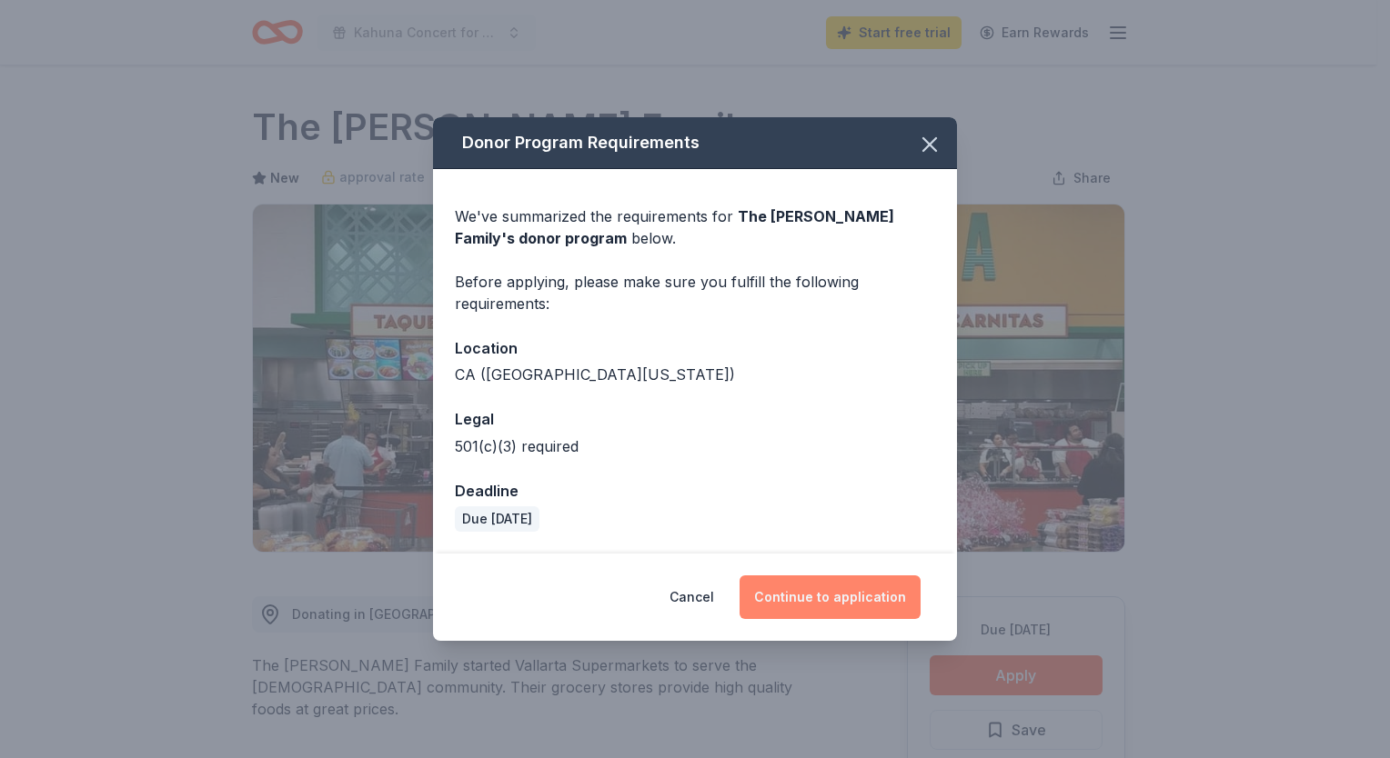
click at [860, 595] on button "Continue to application" at bounding box center [829, 598] width 181 height 44
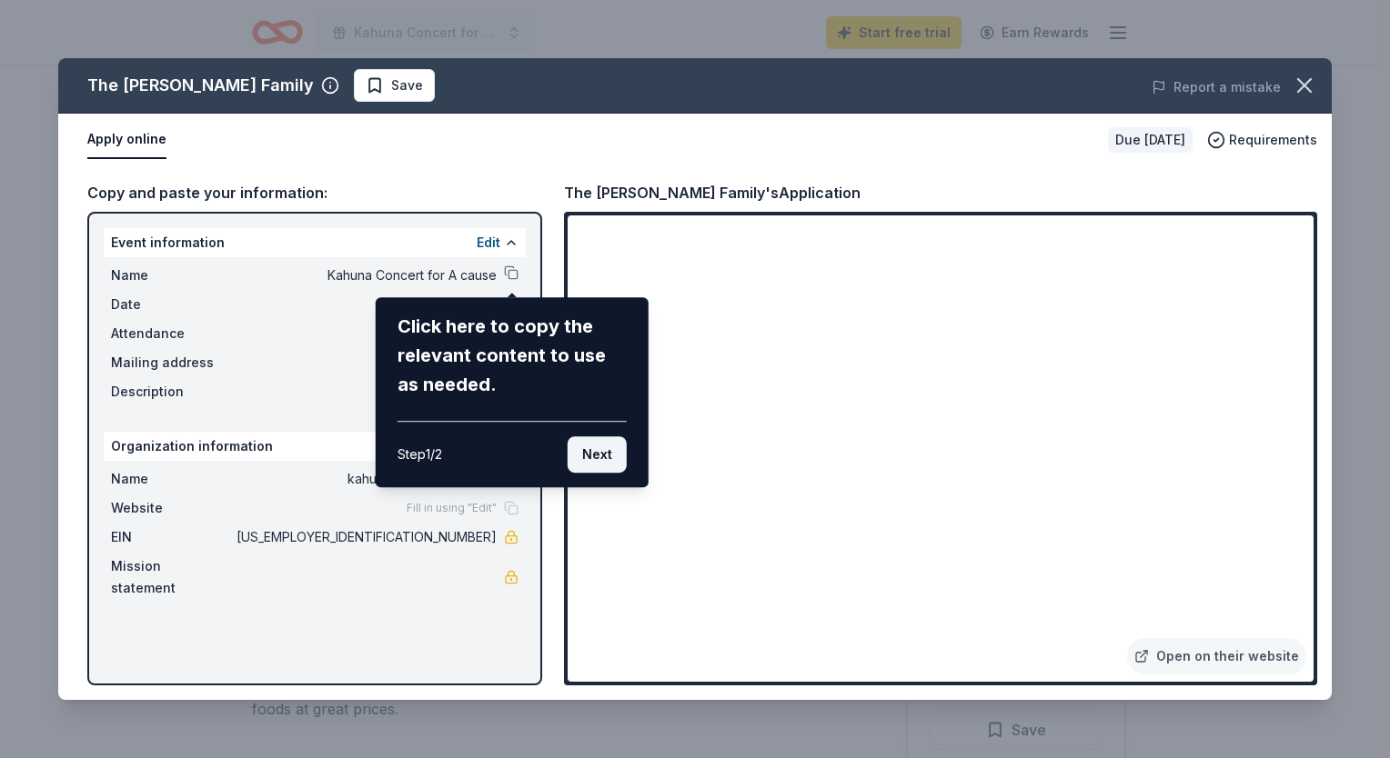
click at [597, 453] on button "Next" at bounding box center [596, 455] width 59 height 36
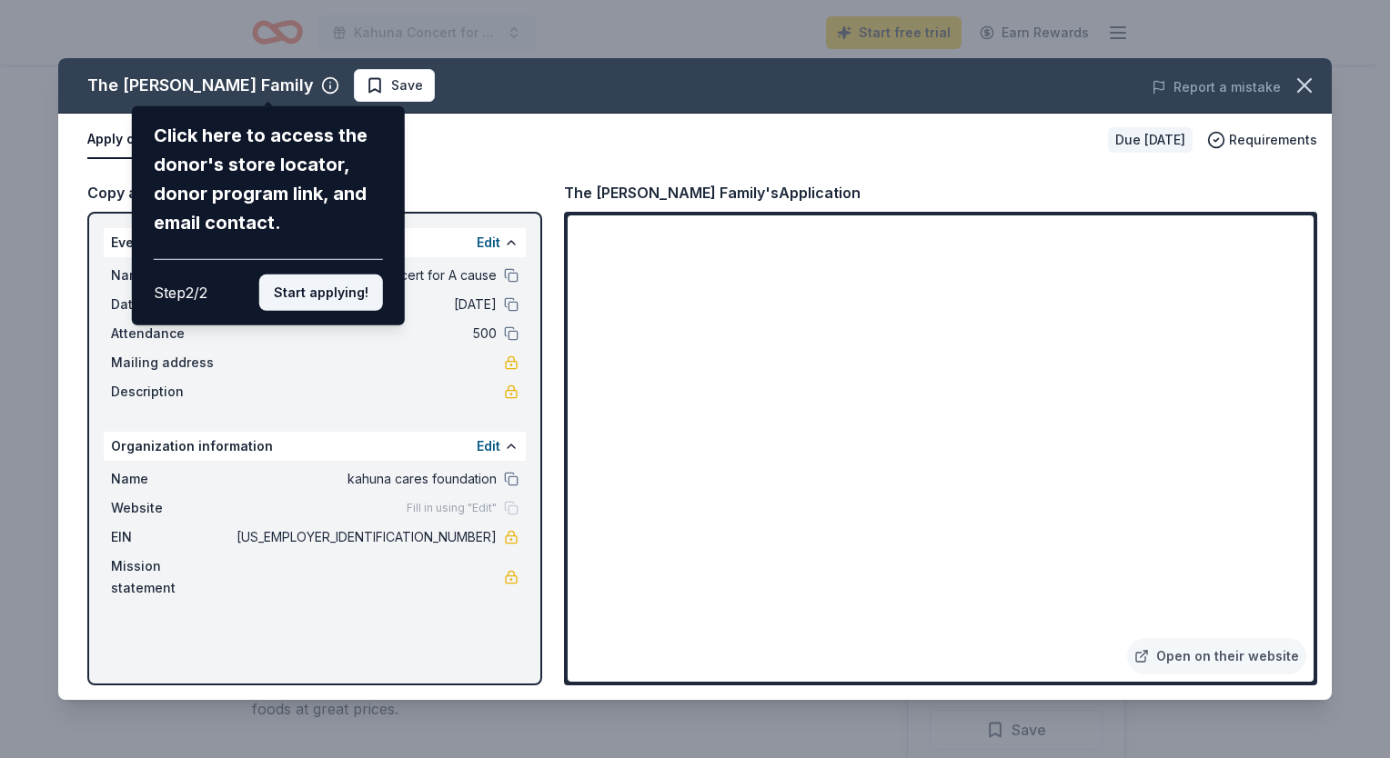
click at [364, 277] on button "Start applying!" at bounding box center [321, 293] width 124 height 36
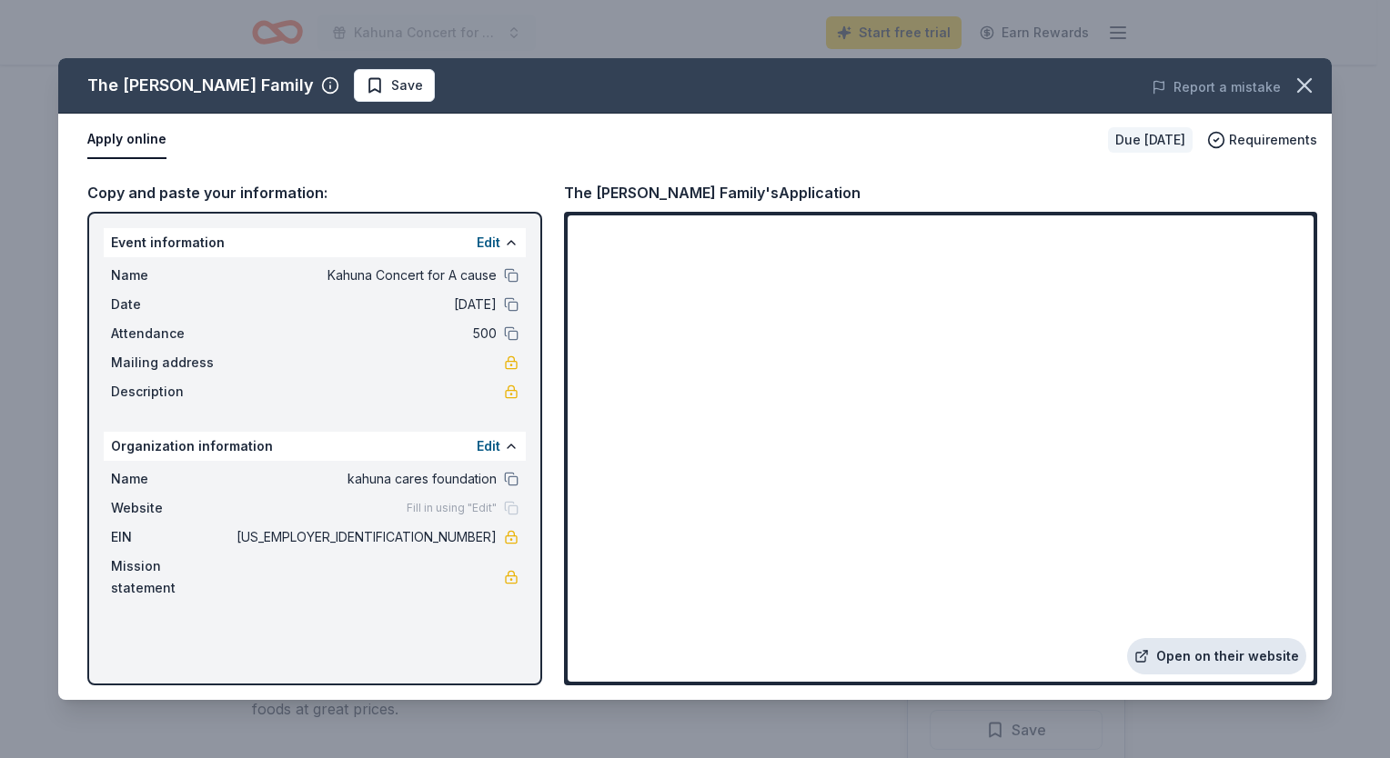
click at [1211, 661] on link "Open on their website" at bounding box center [1216, 656] width 179 height 36
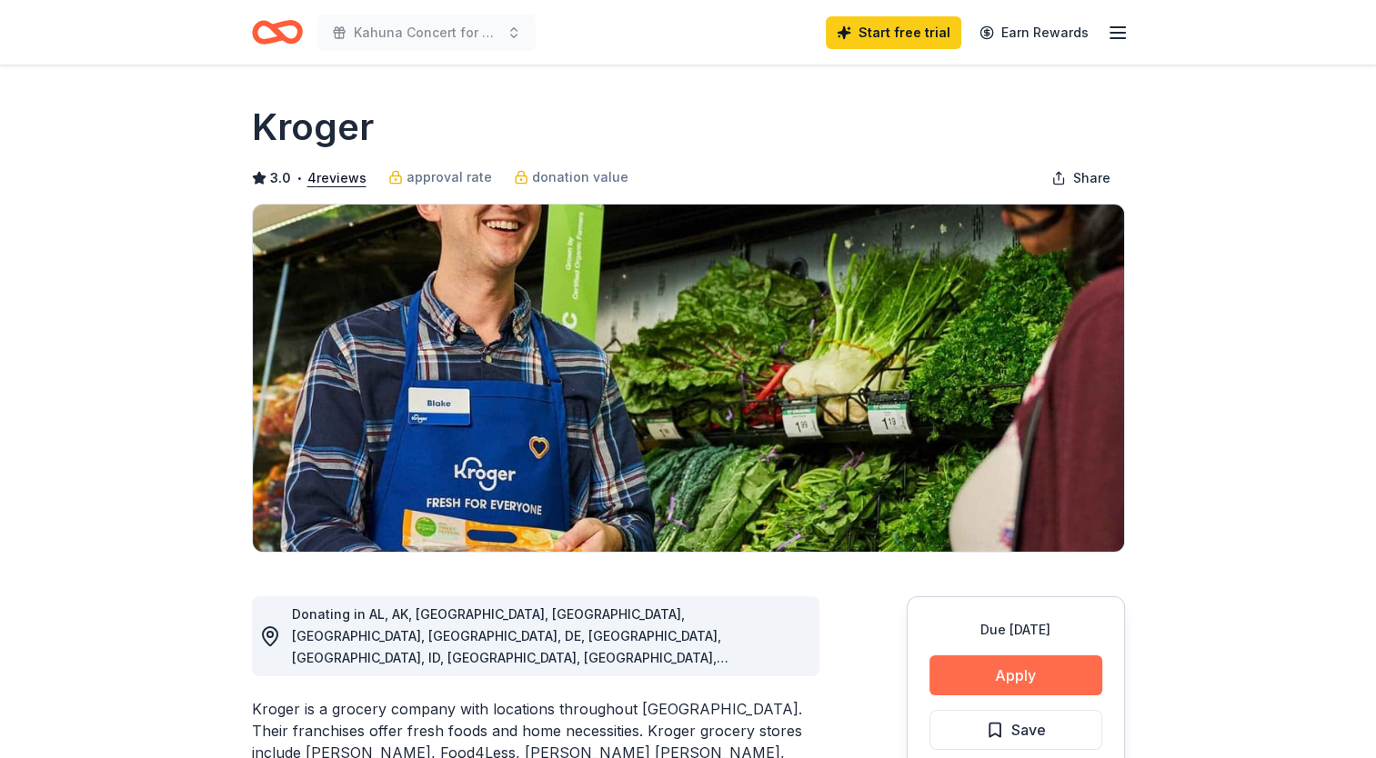
click at [1029, 672] on button "Apply" at bounding box center [1015, 676] width 173 height 40
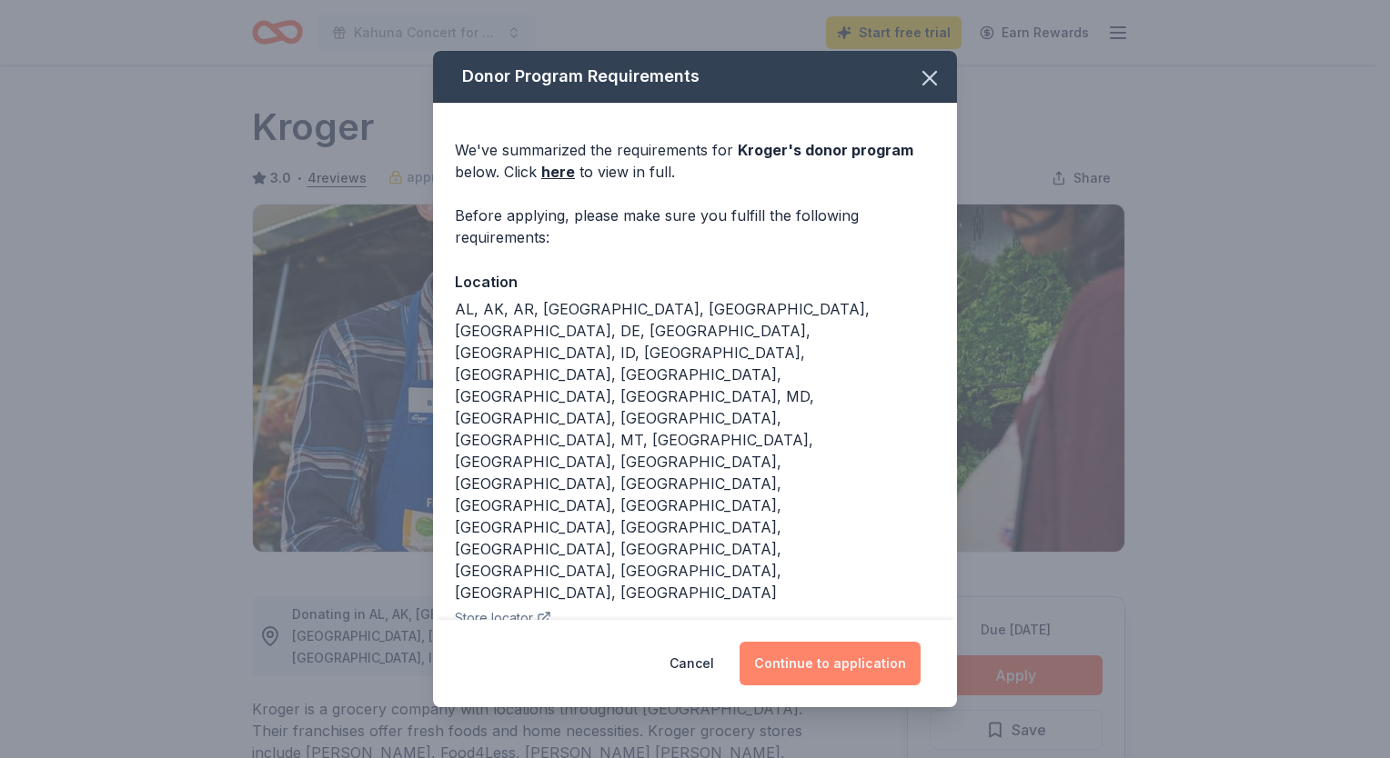
click at [822, 660] on button "Continue to application" at bounding box center [829, 664] width 181 height 44
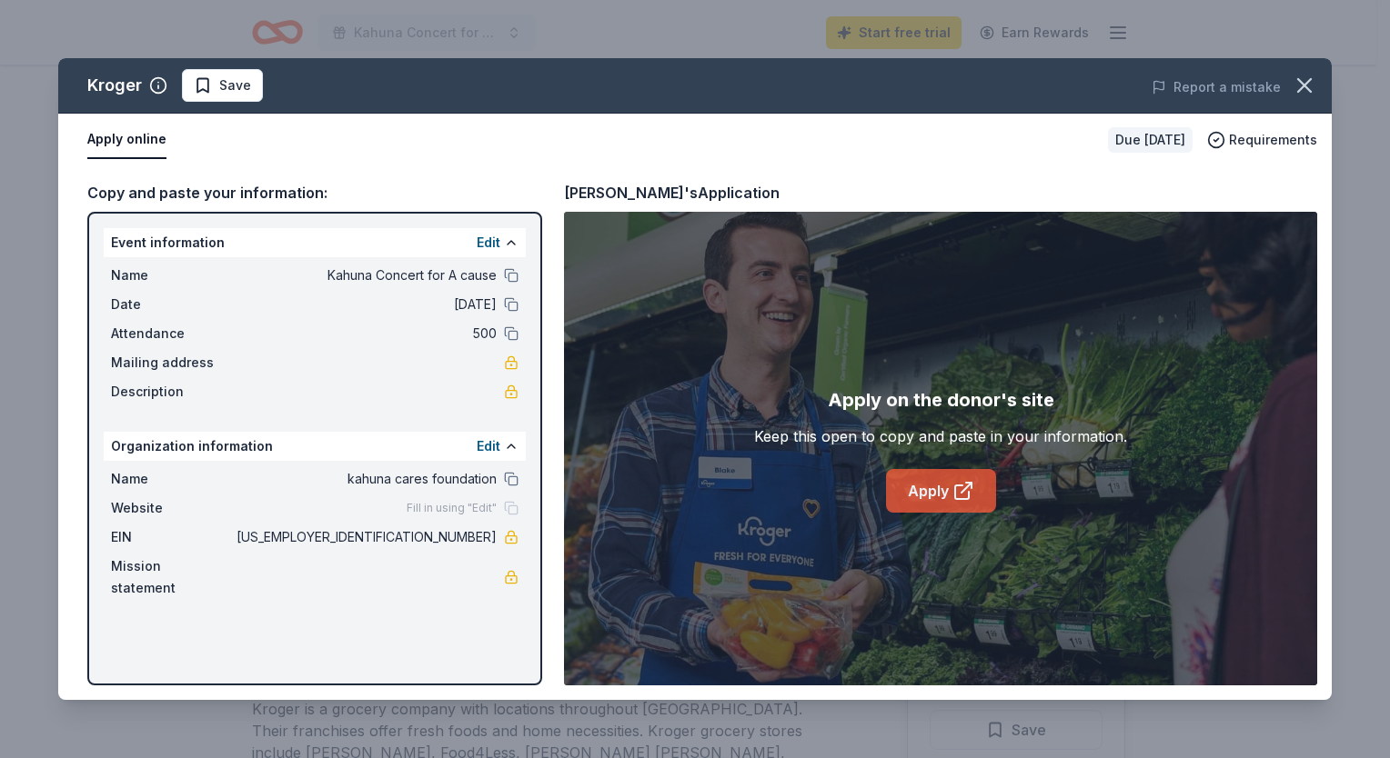
click at [919, 486] on link "Apply" at bounding box center [941, 491] width 110 height 44
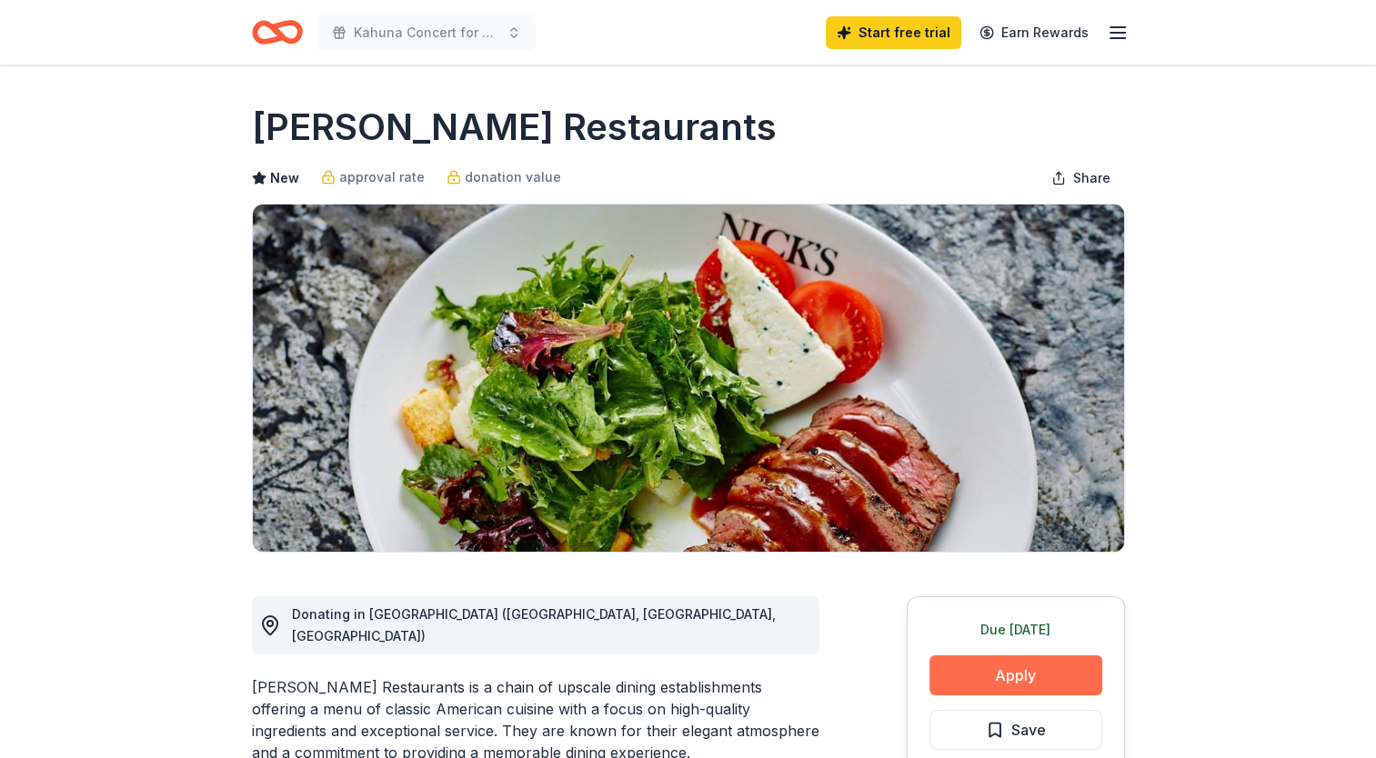
click at [1046, 662] on button "Apply" at bounding box center [1015, 676] width 173 height 40
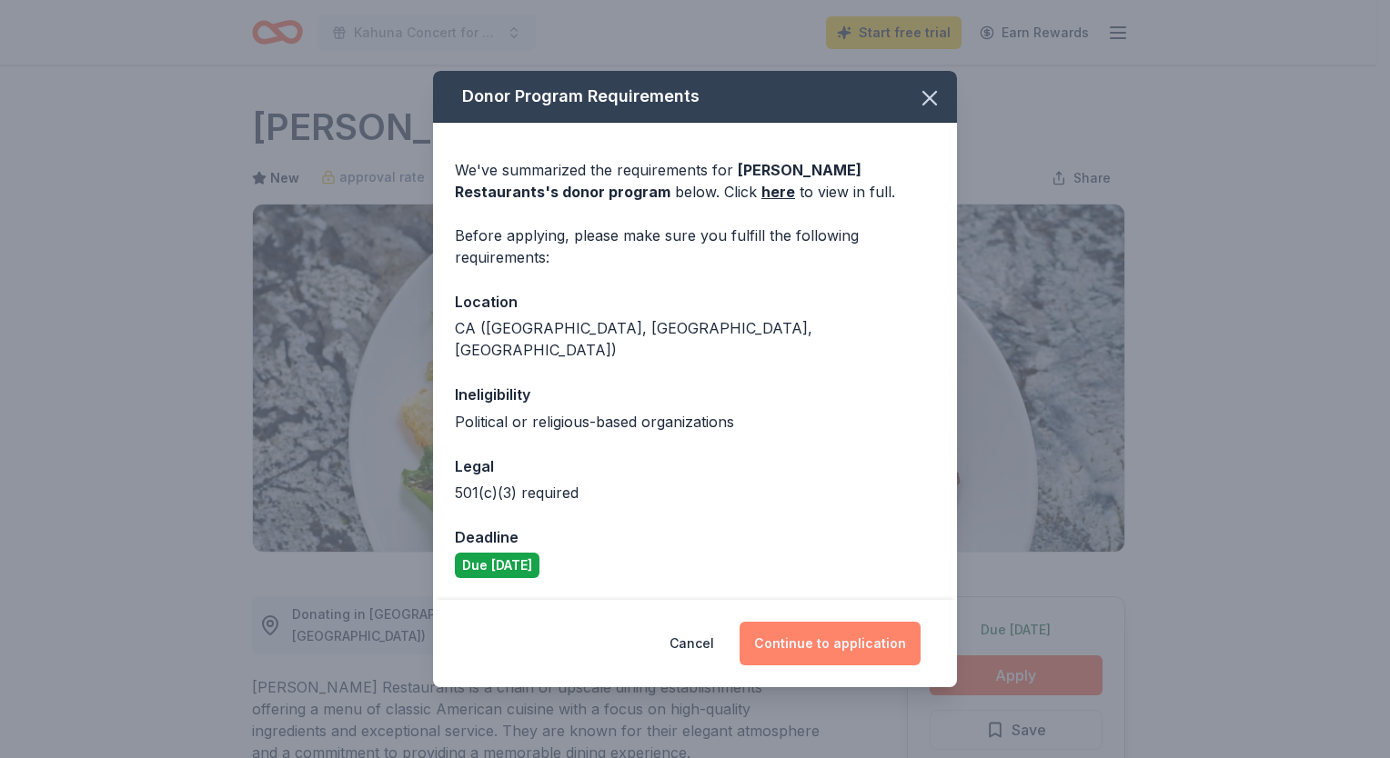
click at [836, 640] on button "Continue to application" at bounding box center [829, 644] width 181 height 44
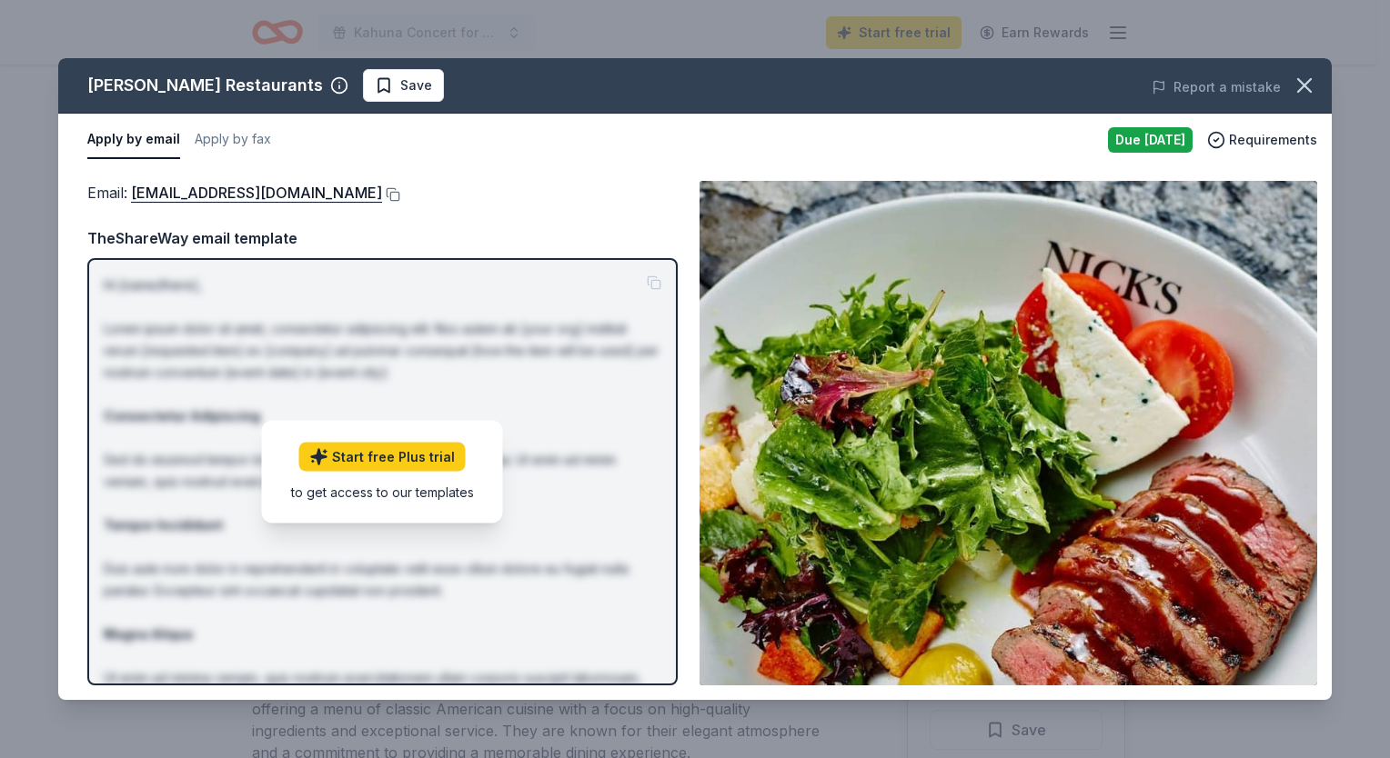
click at [632, 193] on div "Email : donations@nicksrestaurants.com" at bounding box center [382, 193] width 590 height 24
click at [309, 195] on link "donations@nicksrestaurants.com" at bounding box center [256, 193] width 251 height 24
click at [553, 283] on p "Hi [name/there], Lorem ipsum dolor sit amet, consectetur adipiscing elit. Nos a…" at bounding box center [382, 548] width 557 height 546
click at [611, 293] on p "Hi [name/there], Lorem ipsum dolor sit amet, consectetur adipiscing elit. Nos a…" at bounding box center [382, 548] width 557 height 546
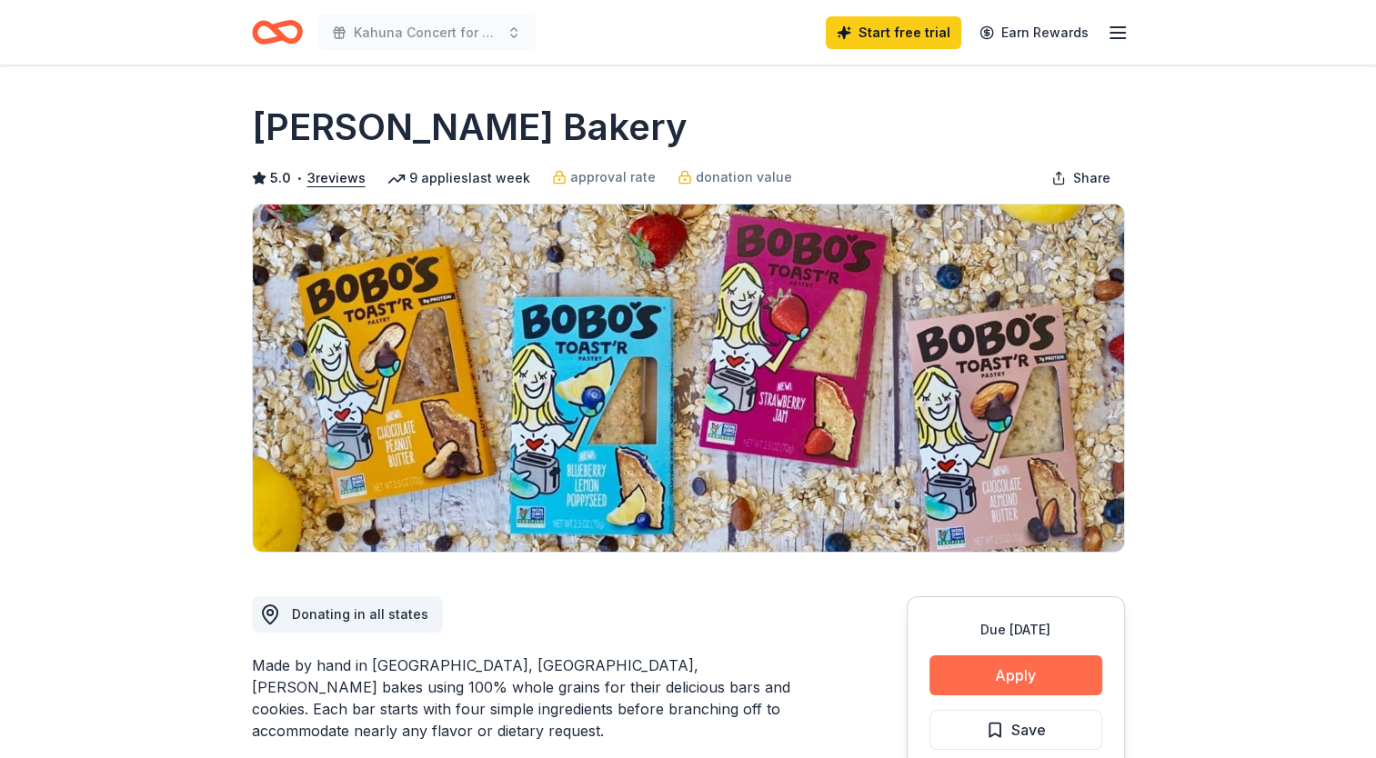
click at [1041, 674] on button "Apply" at bounding box center [1015, 676] width 173 height 40
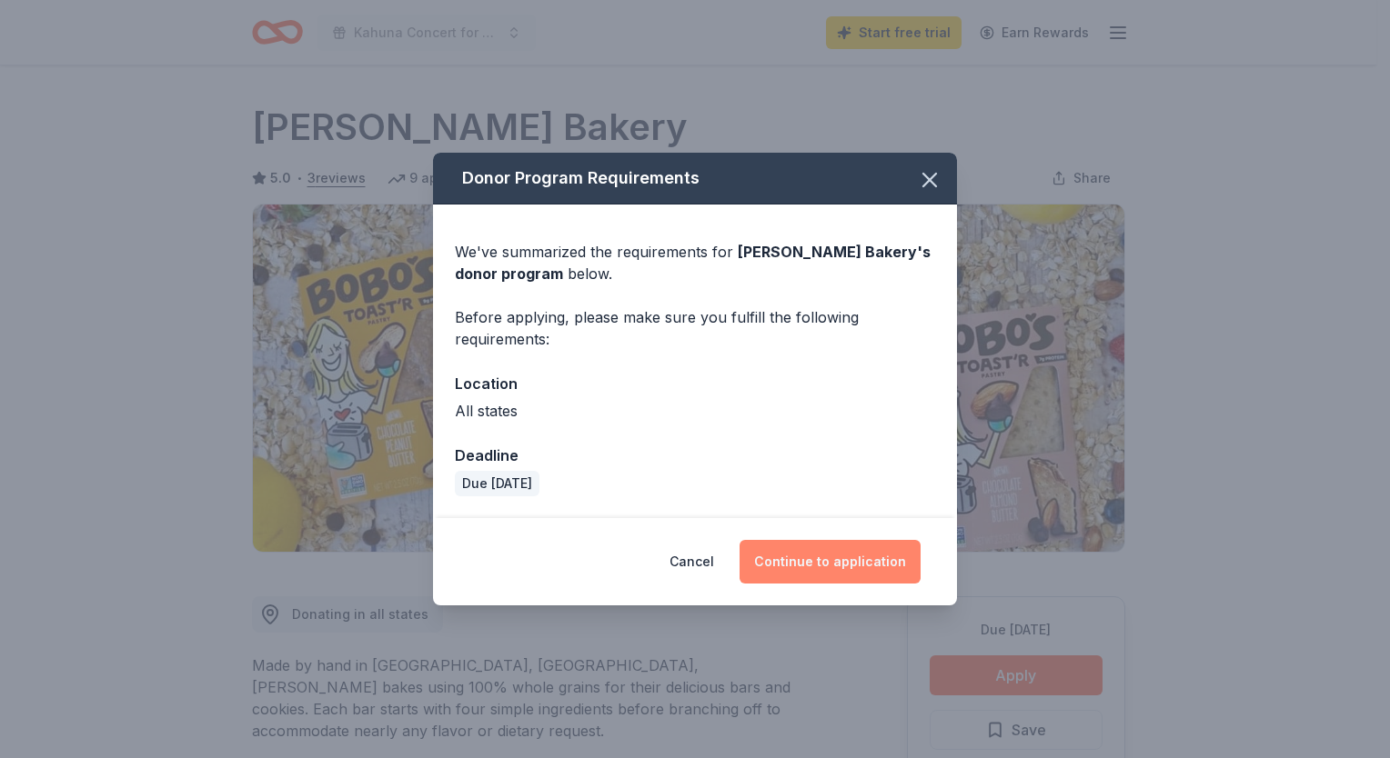
click at [873, 566] on button "Continue to application" at bounding box center [829, 562] width 181 height 44
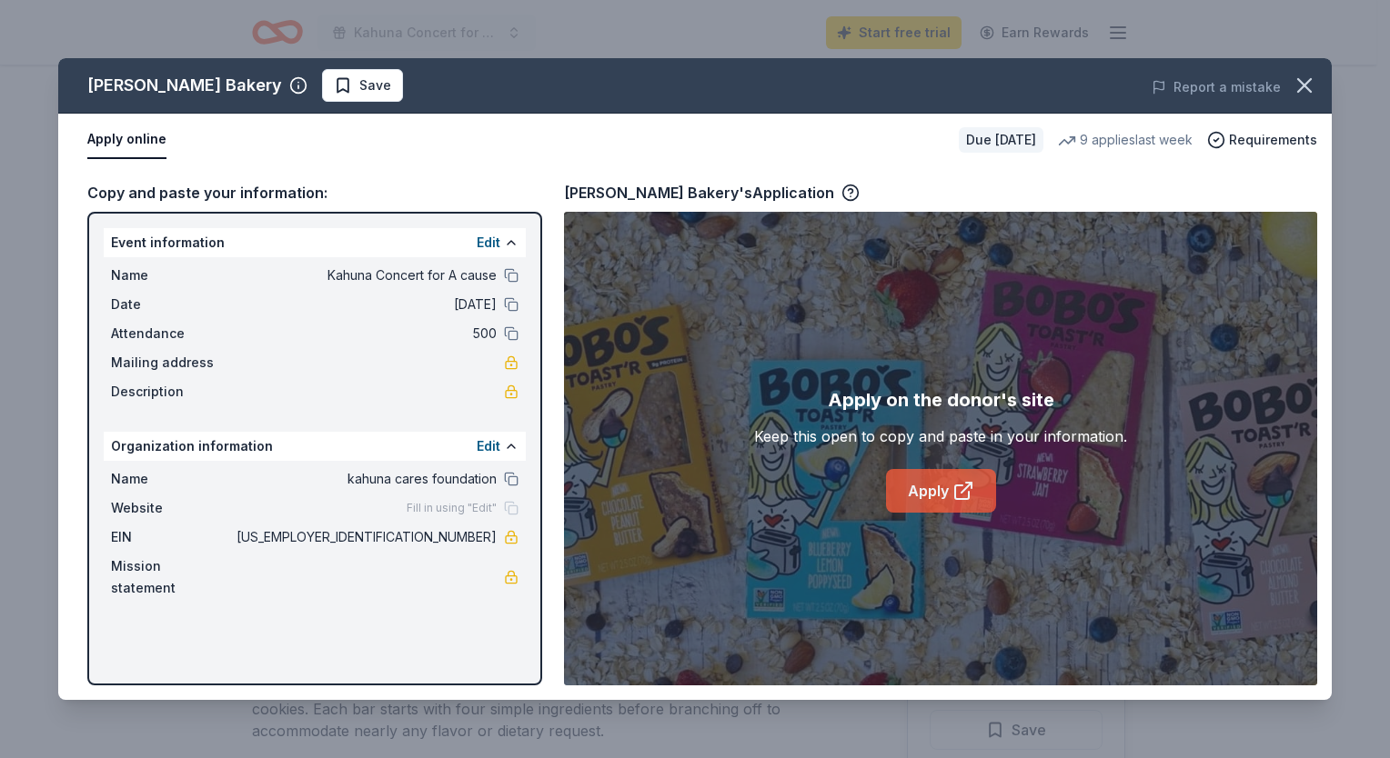
click at [944, 497] on link "Apply" at bounding box center [941, 491] width 110 height 44
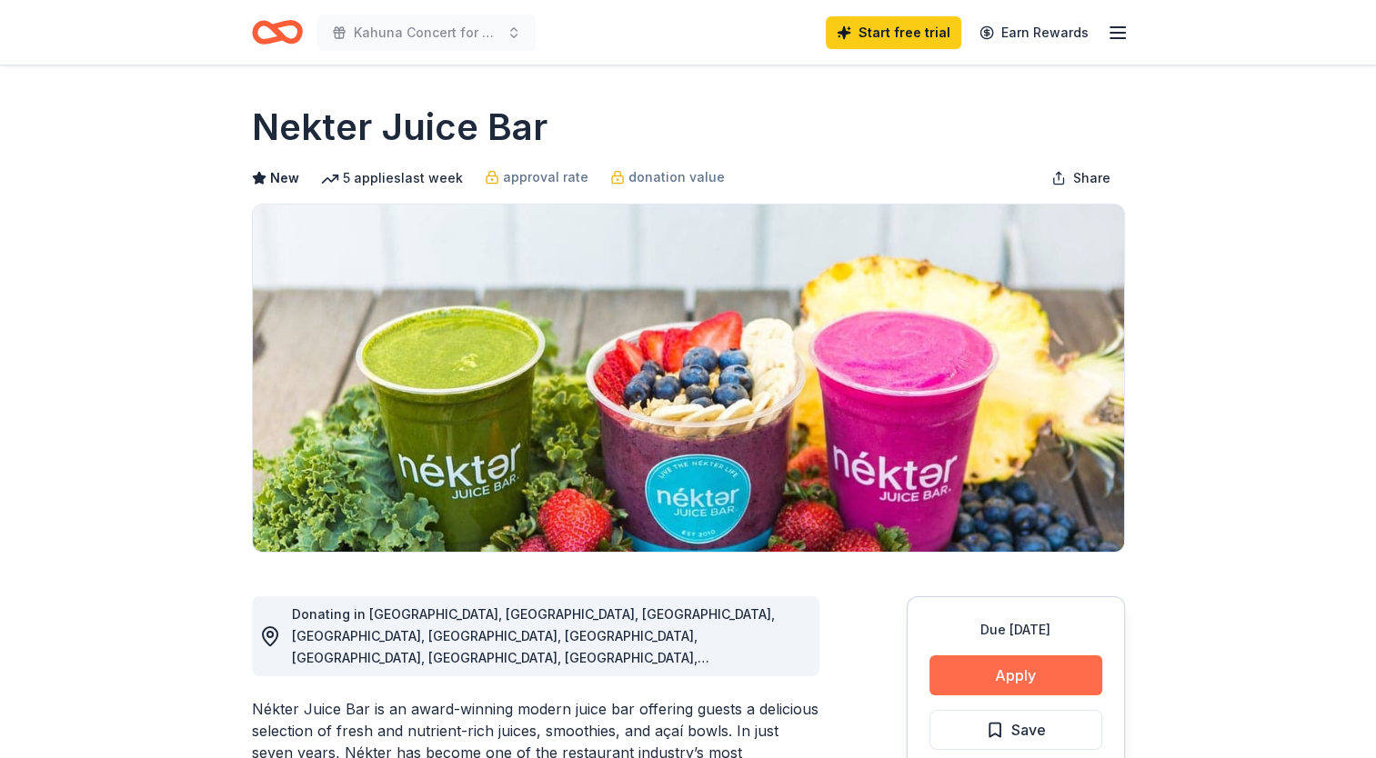
click at [1029, 673] on button "Apply" at bounding box center [1015, 676] width 173 height 40
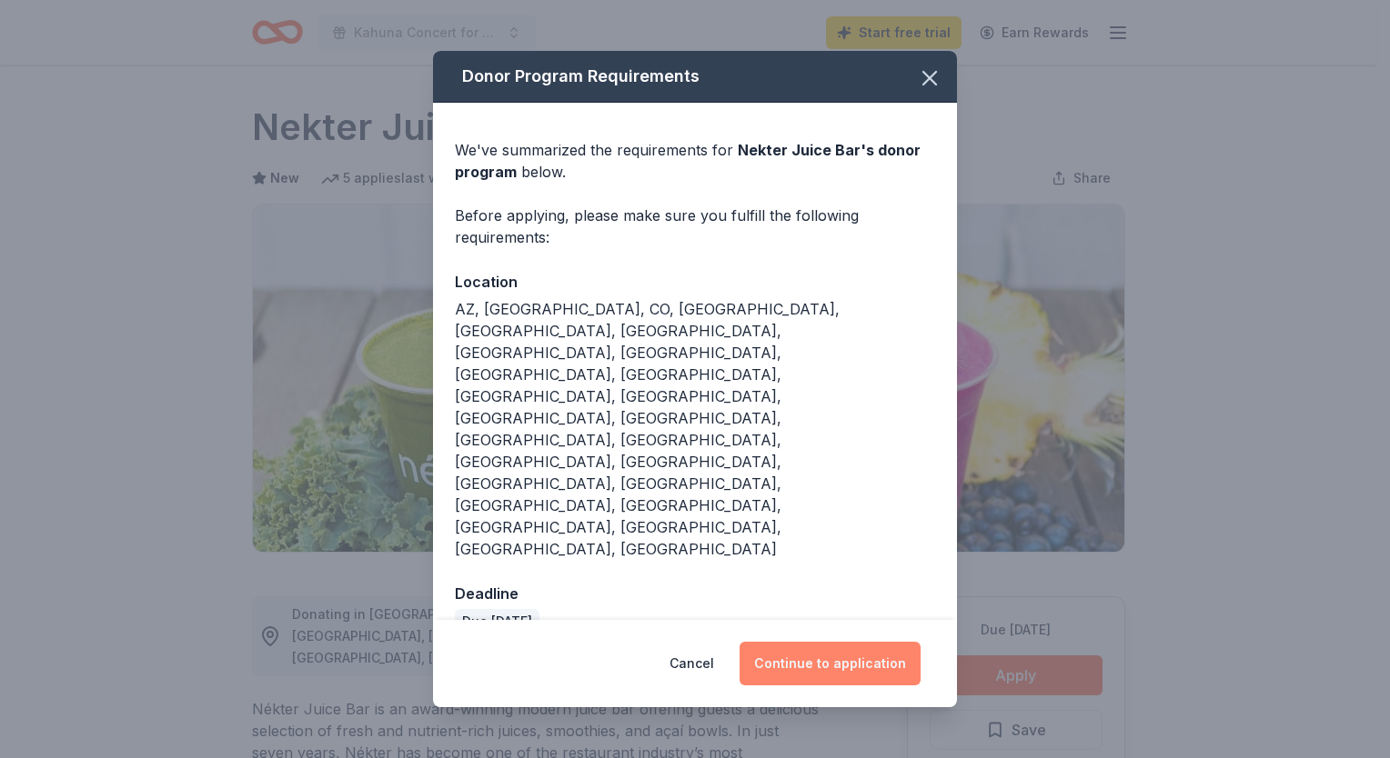
click at [847, 642] on button "Continue to application" at bounding box center [829, 664] width 181 height 44
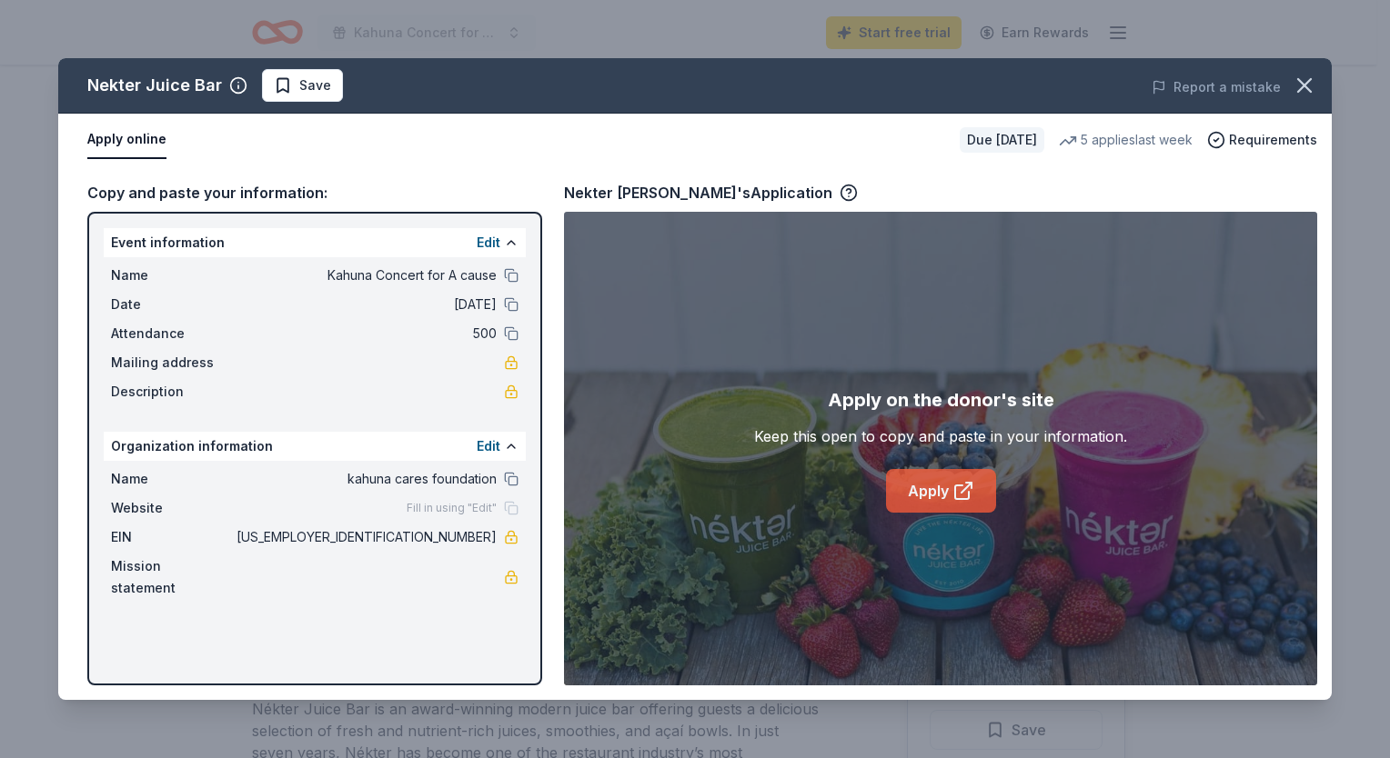
click at [931, 494] on link "Apply" at bounding box center [941, 491] width 110 height 44
click at [931, 505] on link "Apply" at bounding box center [941, 491] width 110 height 44
